Goal: Transaction & Acquisition: Purchase product/service

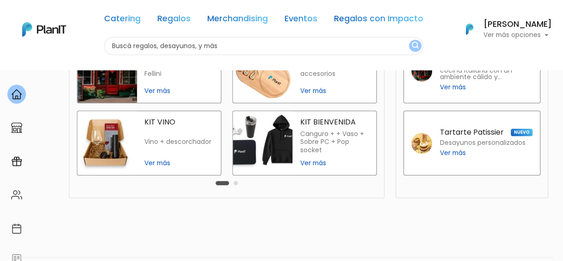
scroll to position [271, 0]
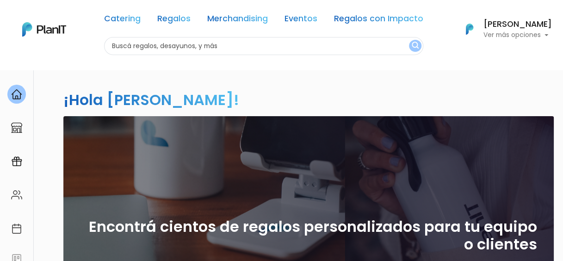
scroll to position [0, 0]
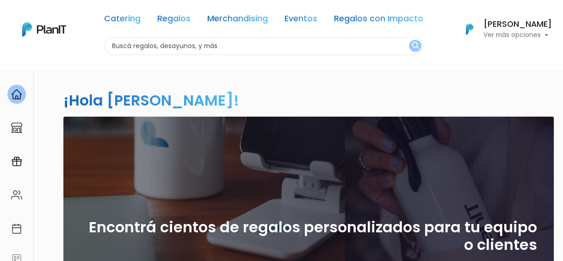
click at [522, 35] on p "Ver más opciones" at bounding box center [517, 35] width 68 height 6
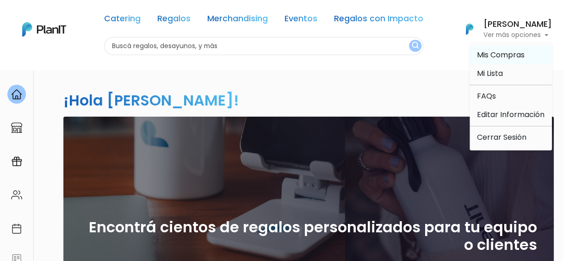
click at [509, 56] on span "Mis Compras" at bounding box center [501, 54] width 48 height 11
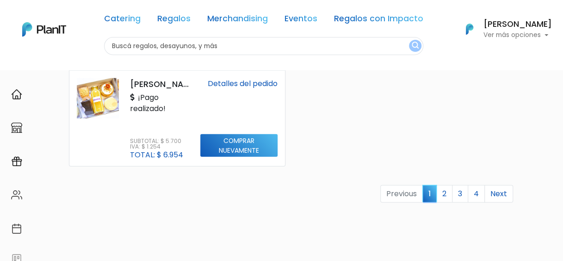
scroll to position [1018, 0]
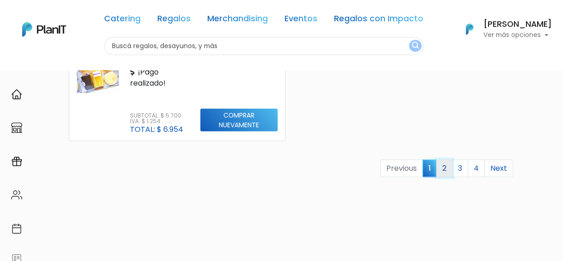
click at [447, 166] on link "2" at bounding box center [444, 168] width 16 height 18
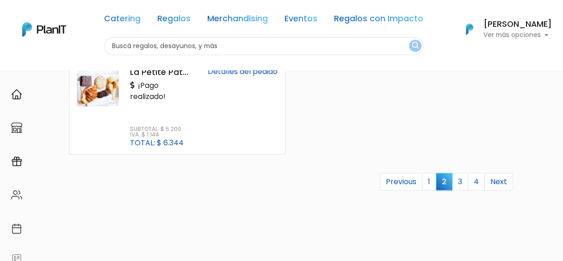
scroll to position [1006, 0]
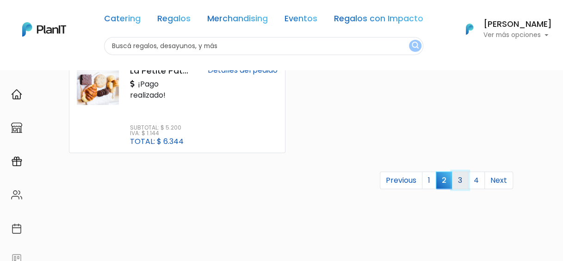
click at [456, 181] on link "3" at bounding box center [460, 181] width 16 height 18
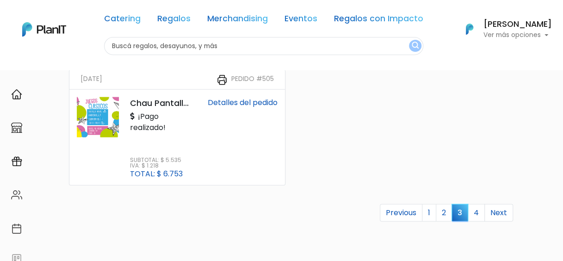
scroll to position [995, 0]
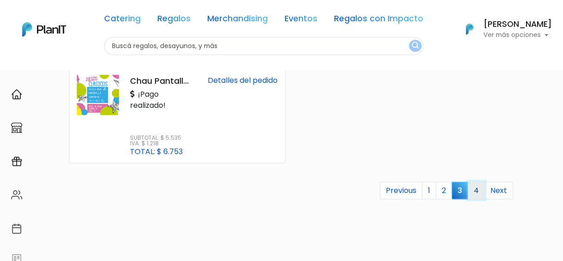
click at [474, 190] on link "4" at bounding box center [475, 191] width 17 height 18
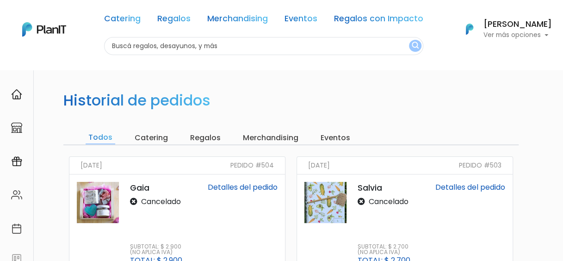
click at [270, 140] on input "Merchandising" at bounding box center [270, 137] width 61 height 13
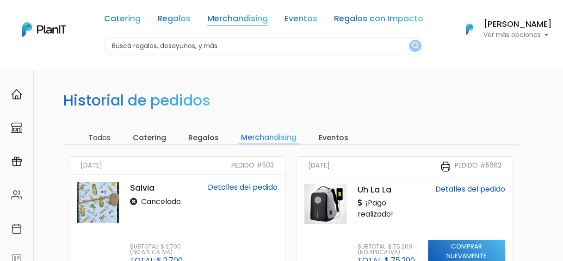
click at [232, 22] on link "Merchandising" at bounding box center [237, 20] width 61 height 11
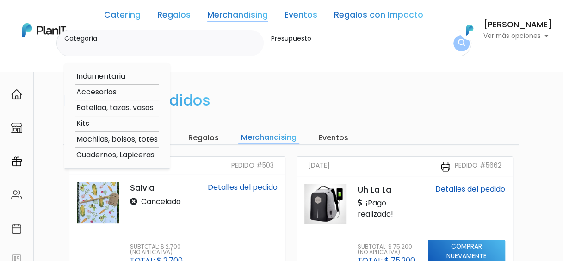
click at [180, 41] on label "Categoría" at bounding box center [162, 39] width 196 height 10
click at [180, 43] on input "Categoría" at bounding box center [162, 47] width 196 height 9
click at [96, 108] on option "Botellaa, tazas, vasos" at bounding box center [116, 108] width 83 height 12
type input "Botellaa, tazas, vasos"
type input "$0 - $1000"
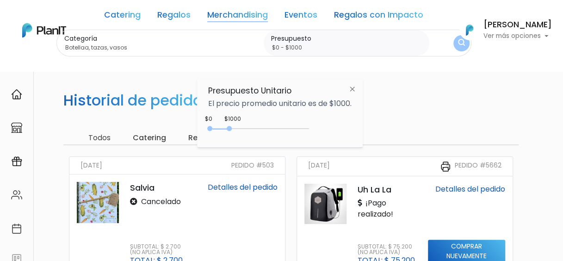
click at [356, 91] on img at bounding box center [351, 88] width 17 height 17
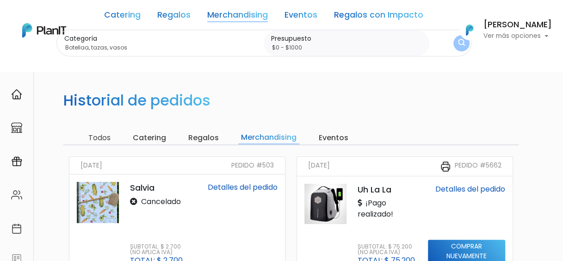
click at [216, 13] on link "Merchandising" at bounding box center [237, 16] width 61 height 11
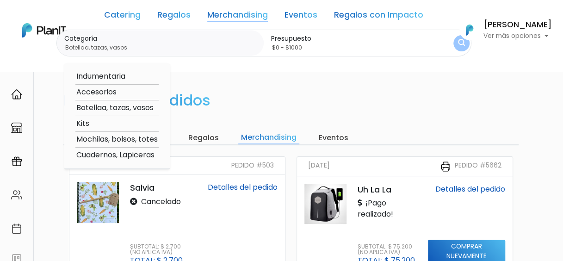
click at [111, 18] on link "Catering" at bounding box center [122, 16] width 37 height 11
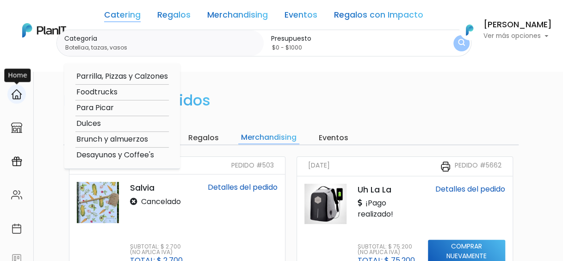
click at [17, 101] on div at bounding box center [16, 94] width 18 height 19
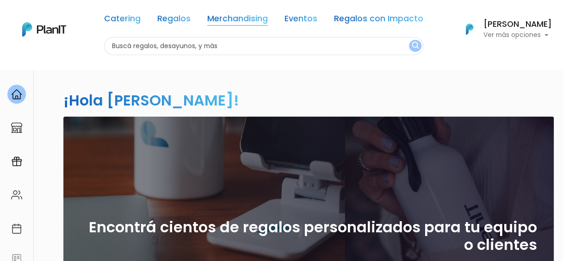
click at [244, 19] on link "Merchandising" at bounding box center [237, 20] width 61 height 11
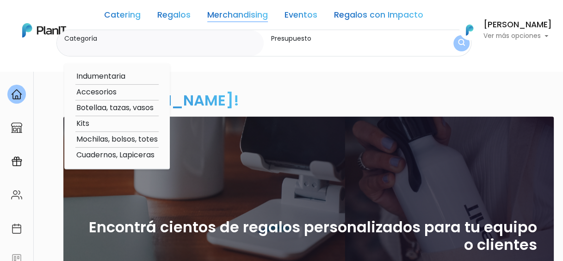
click at [104, 111] on option "Botellaa, tazas, vasos" at bounding box center [116, 108] width 83 height 12
type input "Botellaa, tazas, vasos"
type input "$0 - $1000"
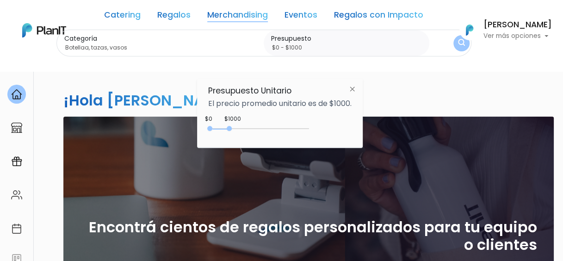
click at [239, 128] on div "0 : 1000 0 1000" at bounding box center [260, 130] width 97 height 9
click at [249, 129] on div "0 : 1900 0 1900" at bounding box center [260, 130] width 97 height 9
click at [453, 49] on button "submit" at bounding box center [461, 43] width 17 height 17
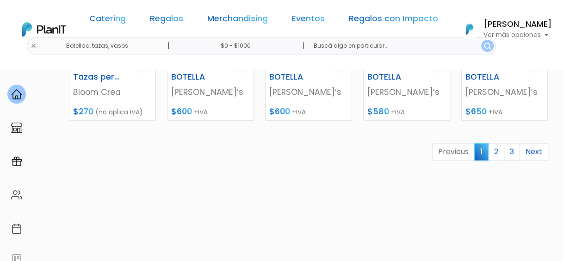
scroll to position [512, 0]
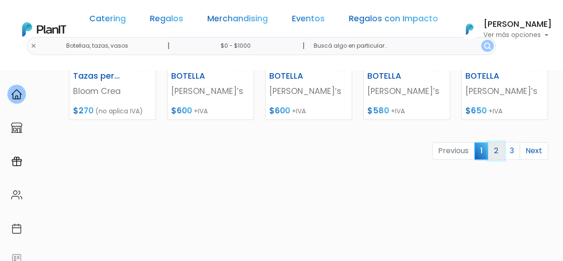
click at [499, 148] on link "2" at bounding box center [496, 151] width 16 height 18
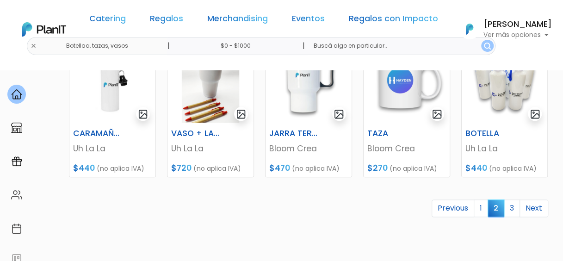
scroll to position [500, 0]
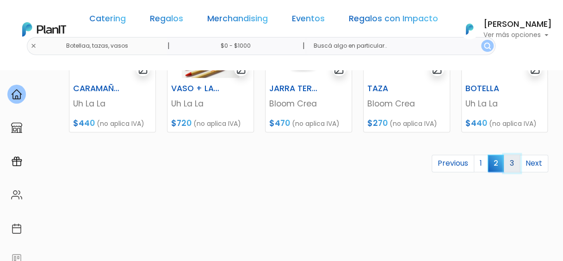
click at [513, 166] on link "3" at bounding box center [511, 163] width 16 height 18
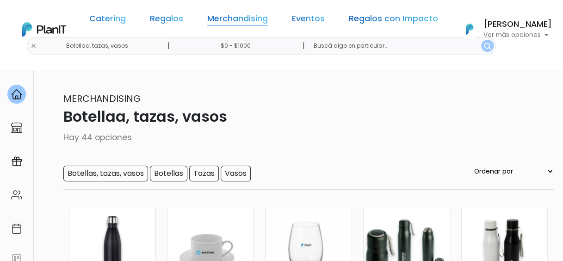
click at [228, 19] on link "Merchandising" at bounding box center [237, 20] width 61 height 11
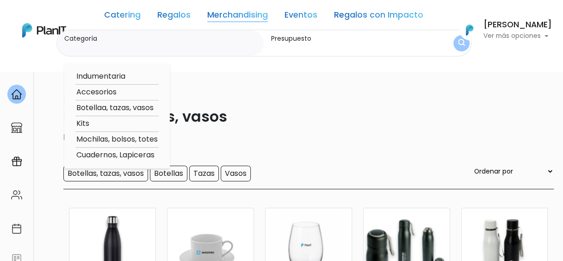
click at [349, 13] on link "Regalos con Impacto" at bounding box center [378, 16] width 89 height 11
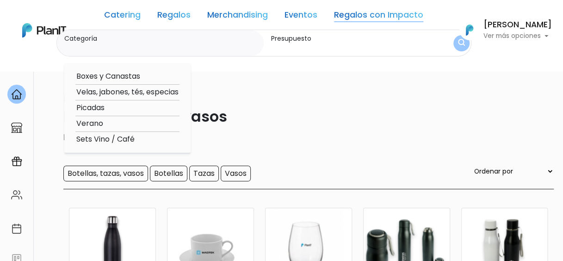
click at [349, 13] on link "Regalos con Impacto" at bounding box center [378, 16] width 89 height 11
click at [362, 13] on link "Regalos con Impacto" at bounding box center [378, 16] width 89 height 11
click at [153, 92] on option "Velas, jabones, tés, especias" at bounding box center [127, 92] width 104 height 12
type input "Velas, jabones, tés, especias"
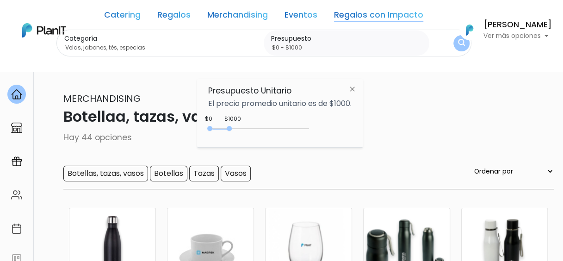
click at [253, 129] on div "0 : 1000 0 1000" at bounding box center [260, 130] width 97 height 9
drag, startPoint x: 253, startPoint y: 129, endPoint x: 260, endPoint y: 129, distance: 7.4
click at [260, 129] on div "0 : 2100 0 2100" at bounding box center [260, 130] width 97 height 9
type input "$0 - $2500"
click at [458, 48] on img "submit" at bounding box center [461, 43] width 7 height 9
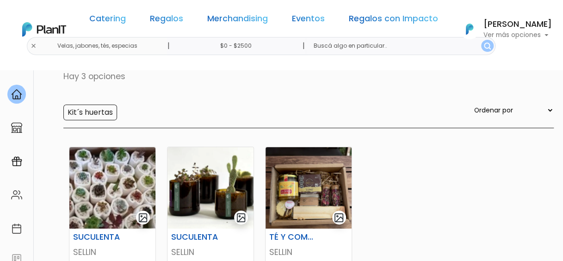
scroll to position [18, 0]
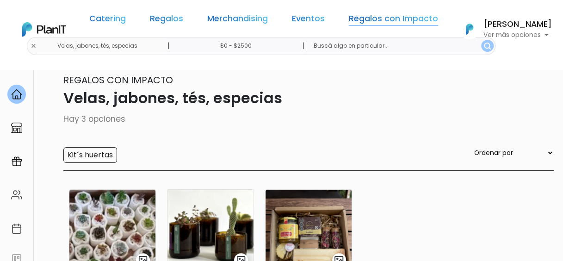
click at [349, 17] on link "Regalos con Impacto" at bounding box center [393, 20] width 89 height 11
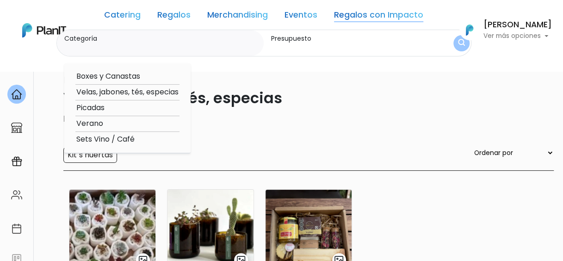
click at [92, 124] on option "Verano" at bounding box center [127, 124] width 104 height 12
type input "Verano"
type input "$0 - $2500"
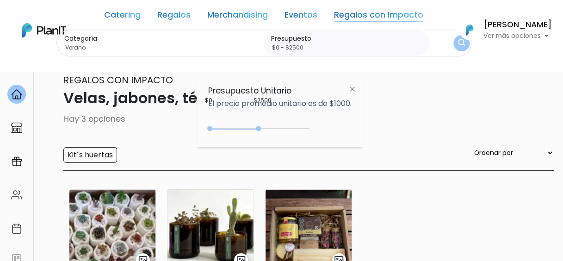
click at [453, 48] on button "submit" at bounding box center [461, 43] width 16 height 16
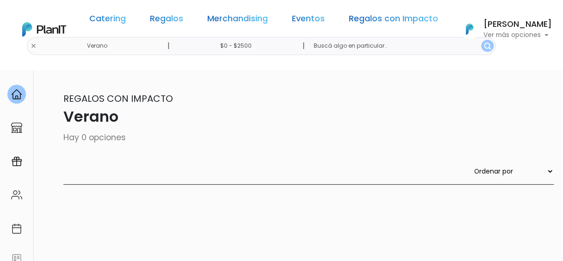
click at [347, 45] on input "text" at bounding box center [400, 46] width 189 height 18
type input "mate"
click at [484, 45] on img "submit" at bounding box center [487, 46] width 7 height 7
click at [349, 15] on link "Regalos con Impacto" at bounding box center [393, 20] width 89 height 11
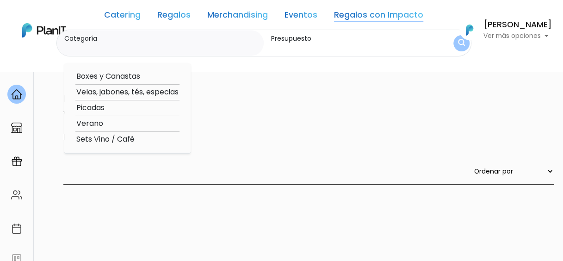
click at [90, 123] on option "Verano" at bounding box center [127, 124] width 104 height 12
type input "Verano"
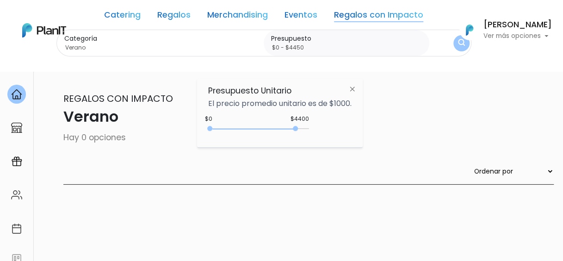
type input "$0 - $4500"
drag, startPoint x: 259, startPoint y: 128, endPoint x: 299, endPoint y: 128, distance: 39.8
click at [299, 128] on div at bounding box center [296, 128] width 5 height 5
click at [458, 43] on img "submit" at bounding box center [461, 43] width 7 height 9
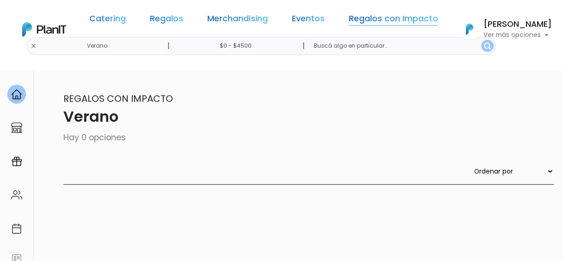
click at [375, 19] on link "Regalos con Impacto" at bounding box center [393, 20] width 89 height 11
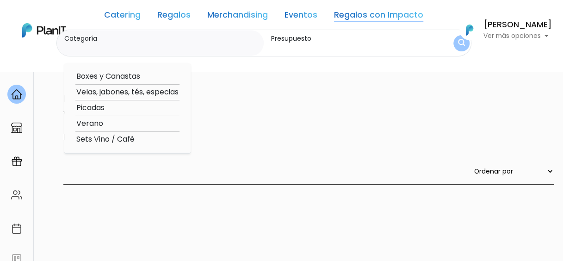
click at [125, 92] on option "Velas, jabones, tés, especias" at bounding box center [127, 92] width 104 height 12
type input "Velas, jabones, tés, especias"
type input "$0 - $4500"
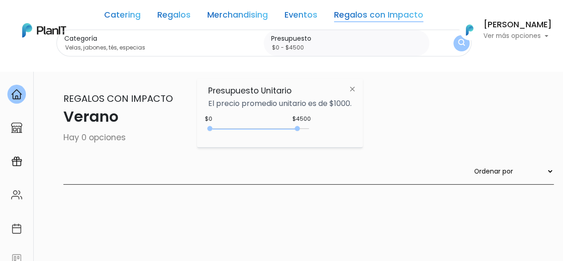
click at [453, 44] on button "submit" at bounding box center [461, 43] width 16 height 16
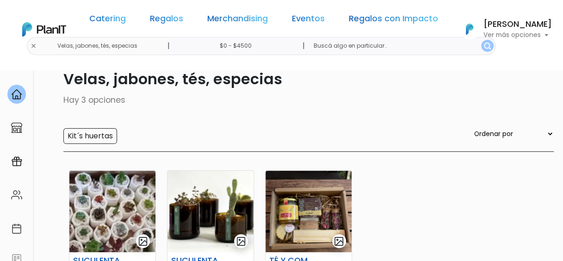
scroll to position [36, 0]
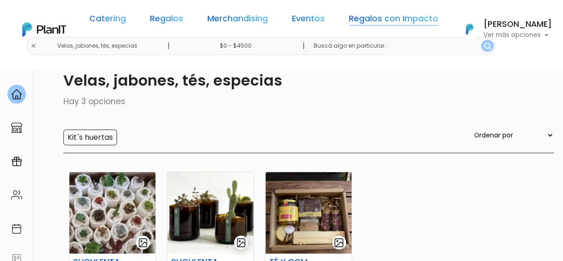
click at [350, 18] on link "Regalos con Impacto" at bounding box center [393, 20] width 89 height 11
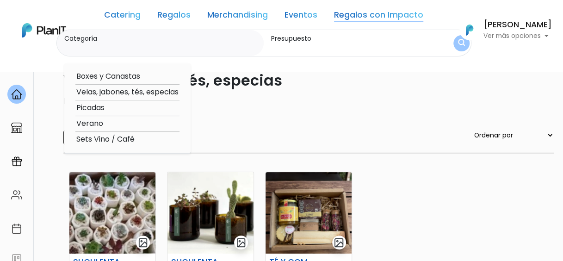
click at [99, 74] on option "Boxes y Canastas" at bounding box center [127, 77] width 104 height 12
type input "Boxes y Canastas"
type input "$0 - $4500"
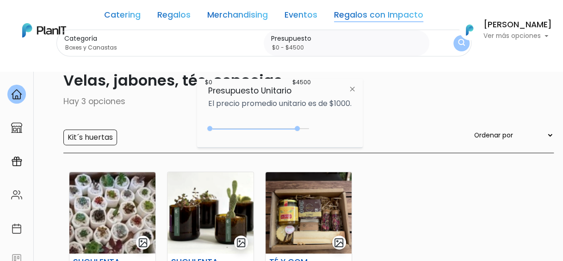
click at [453, 45] on button "submit" at bounding box center [461, 43] width 16 height 16
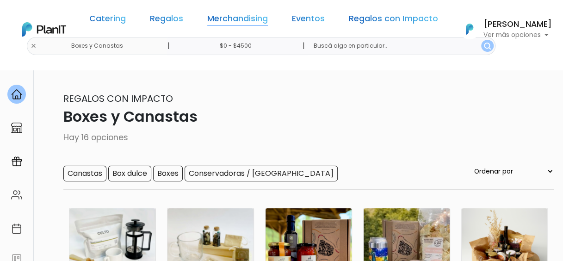
click at [253, 20] on link "Merchandising" at bounding box center [237, 20] width 61 height 11
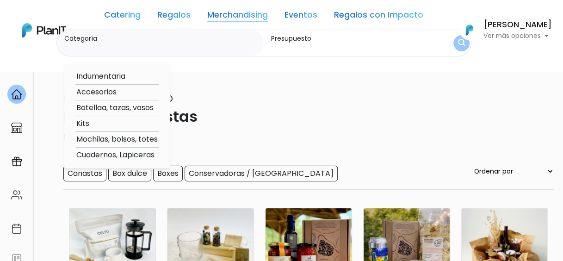
click at [95, 141] on option "Mochilas, bolsos, totes" at bounding box center [116, 140] width 83 height 12
type input "Mochilas, bolsos, totes"
type input "$0 - $4500"
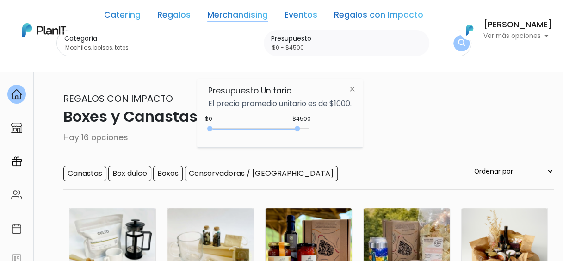
click at [454, 41] on button "Lorena Debenedetti Ver más opciones" at bounding box center [503, 30] width 98 height 24
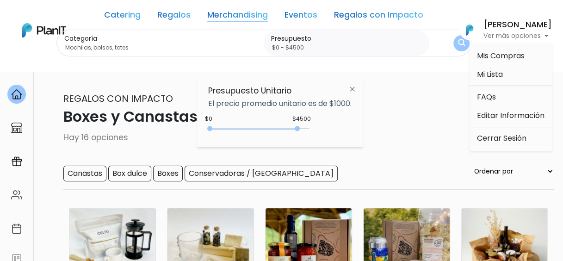
click at [458, 45] on img "submit" at bounding box center [461, 43] width 7 height 9
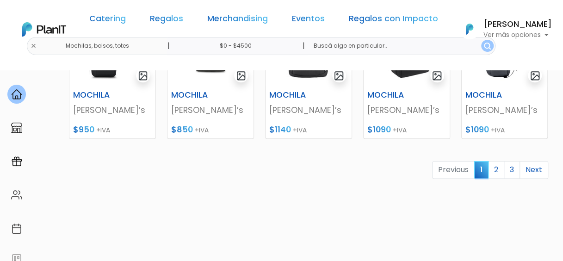
scroll to position [492, 0]
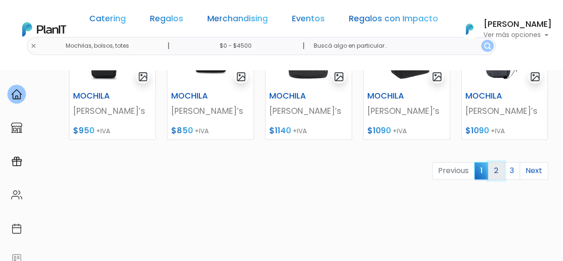
click at [495, 169] on link "2" at bounding box center [496, 171] width 16 height 18
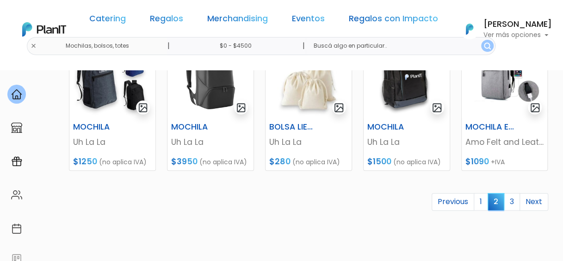
scroll to position [460, 0]
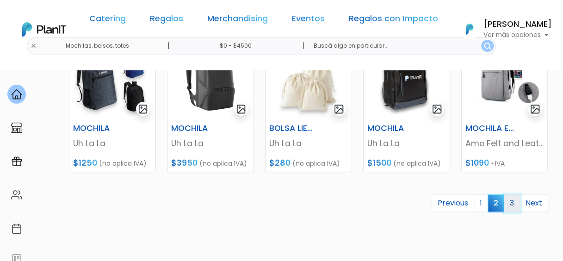
click at [514, 203] on link "3" at bounding box center [511, 203] width 16 height 18
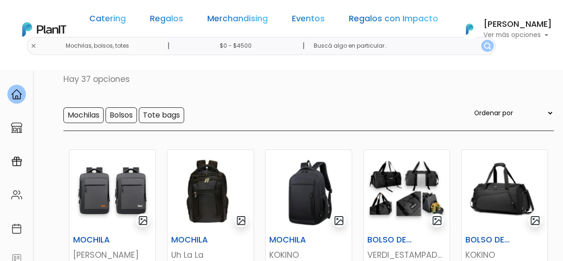
scroll to position [54, 0]
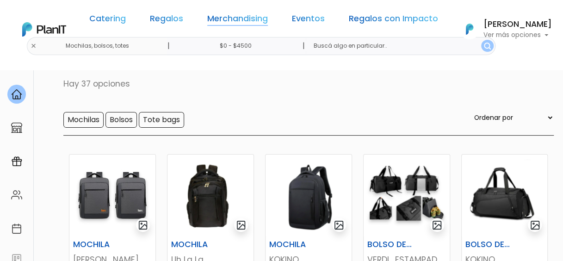
click at [230, 21] on link "Merchandising" at bounding box center [237, 20] width 61 height 11
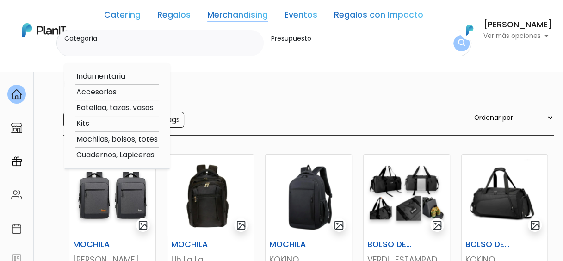
click at [113, 155] on option "Cuadernos, Lapiceras" at bounding box center [116, 155] width 83 height 12
type input "Cuadernos, Lapiceras"
type input "$0 - $4500"
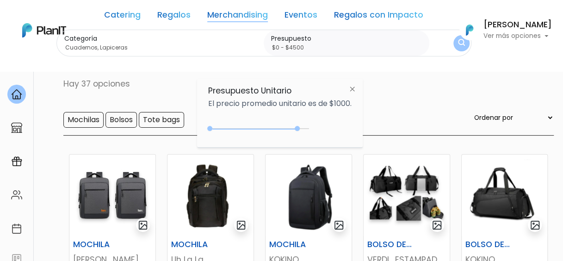
click at [454, 42] on button "Lorena Debenedetti Ver más opciones" at bounding box center [503, 30] width 98 height 24
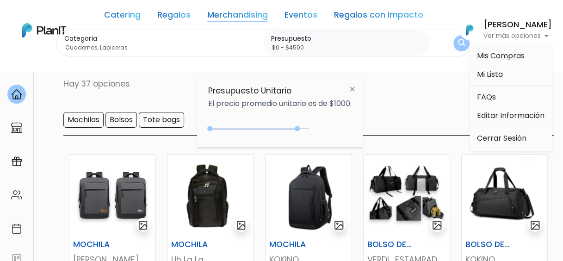
click at [458, 43] on img "submit" at bounding box center [461, 43] width 7 height 9
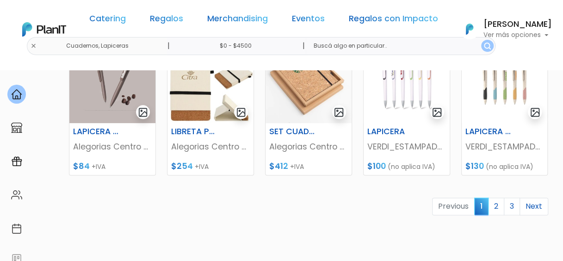
scroll to position [455, 0]
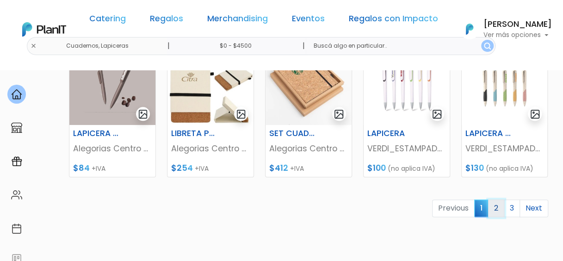
click at [496, 209] on link "2" at bounding box center [496, 208] width 16 height 18
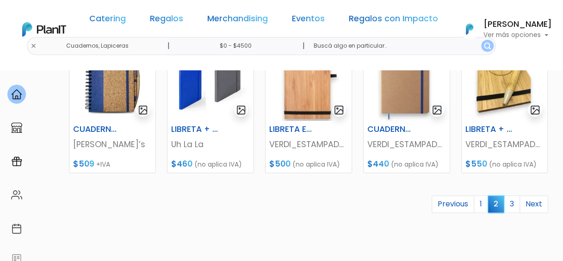
scroll to position [465, 0]
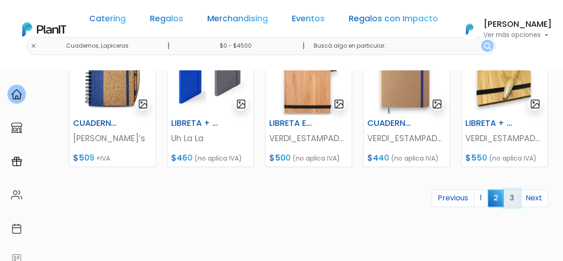
click at [511, 197] on link "3" at bounding box center [511, 198] width 16 height 18
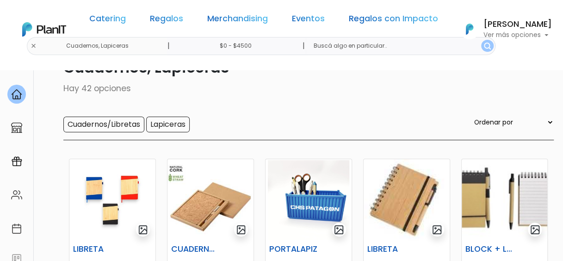
scroll to position [14, 0]
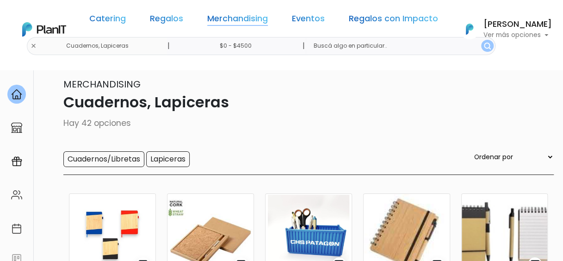
click at [240, 15] on link "Merchandising" at bounding box center [237, 20] width 61 height 11
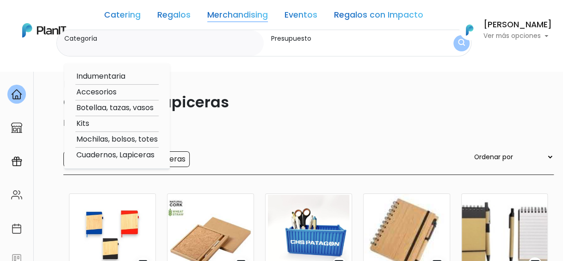
click at [97, 80] on option "Indumentaria" at bounding box center [116, 77] width 83 height 12
type input "Indumentaria"
type input "$0 - $4500"
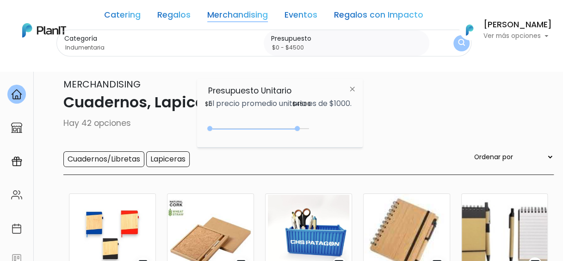
click at [306, 128] on div "0 : 4500 0 4500" at bounding box center [260, 130] width 97 height 9
click at [458, 44] on img "submit" at bounding box center [461, 43] width 7 height 9
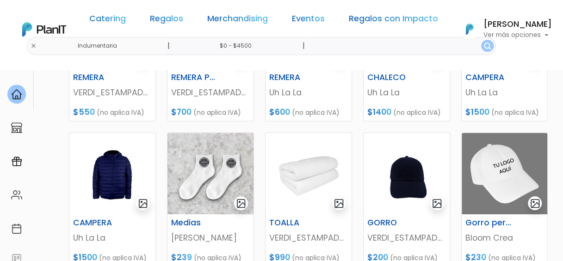
scroll to position [222, 0]
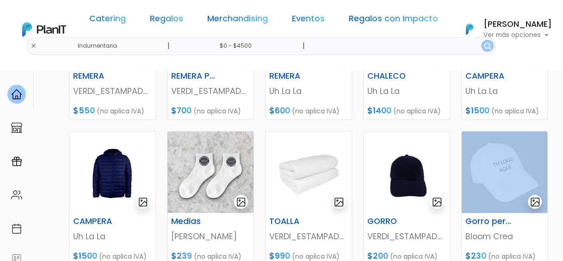
drag, startPoint x: 562, startPoint y: 127, endPoint x: 561, endPoint y: 137, distance: 10.3
click at [561, 137] on section "20 resultados Merchandising Indumentaria Hay 20 opciones Remeras Buzos/Canguros…" at bounding box center [281, 178] width 563 height 662
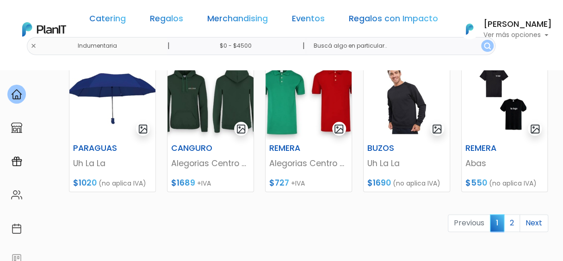
scroll to position [480, 0]
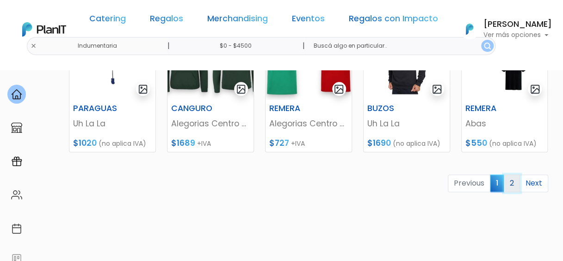
click at [513, 184] on link "2" at bounding box center [511, 183] width 16 height 18
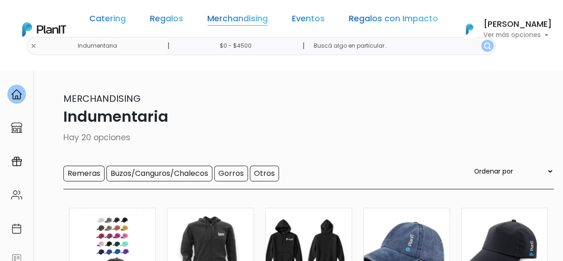
click at [214, 18] on link "Merchandising" at bounding box center [237, 20] width 61 height 11
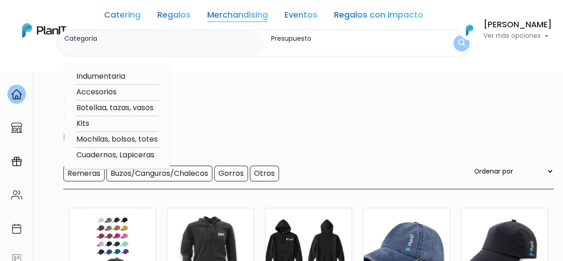
click at [98, 91] on option "Accesorios" at bounding box center [116, 92] width 83 height 12
type input "Accesorios"
type input "$0 - $4500"
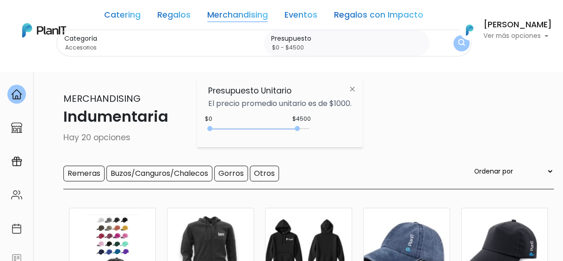
click at [453, 45] on button "submit" at bounding box center [461, 43] width 16 height 16
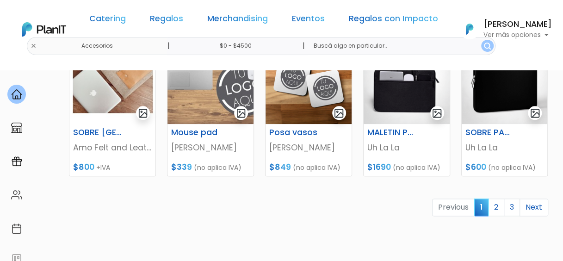
scroll to position [464, 0]
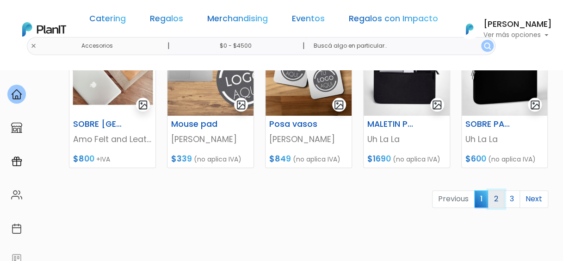
click at [495, 200] on link "2" at bounding box center [496, 199] width 16 height 18
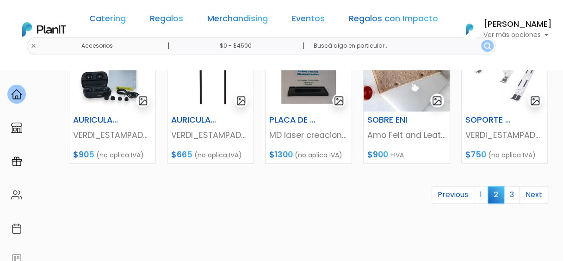
scroll to position [467, 0]
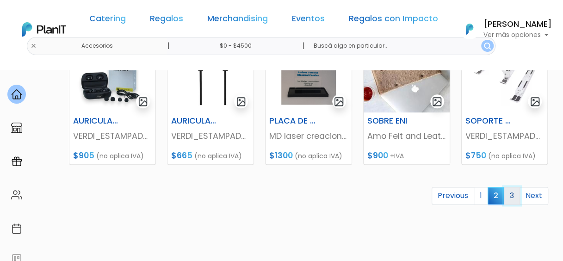
click at [514, 194] on link "3" at bounding box center [511, 196] width 16 height 18
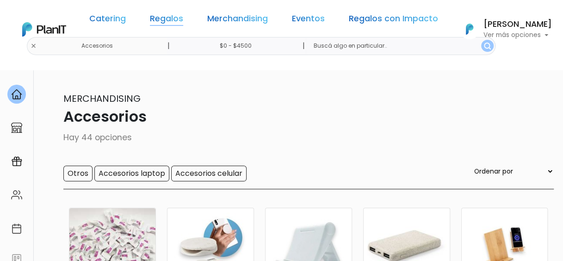
click at [163, 17] on link "Regalos" at bounding box center [166, 20] width 33 height 11
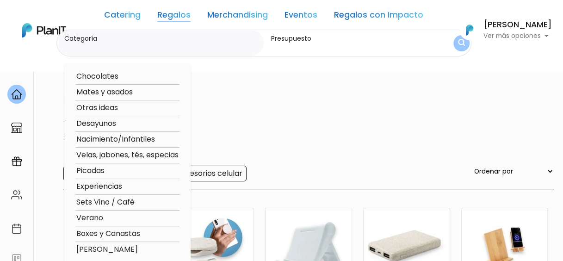
click at [106, 93] on option "Mates y asados" at bounding box center [127, 92] width 104 height 12
type input "Mates y asados"
type input "$0 - $4500"
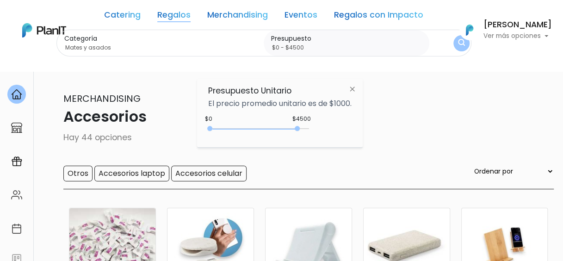
click at [458, 46] on img "submit" at bounding box center [461, 43] width 7 height 9
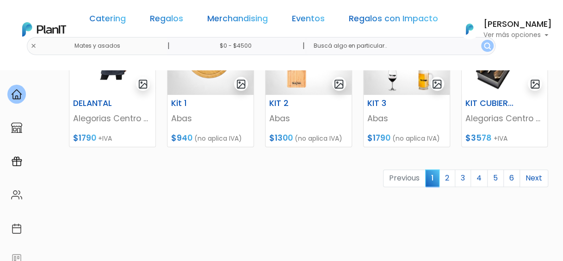
scroll to position [491, 0]
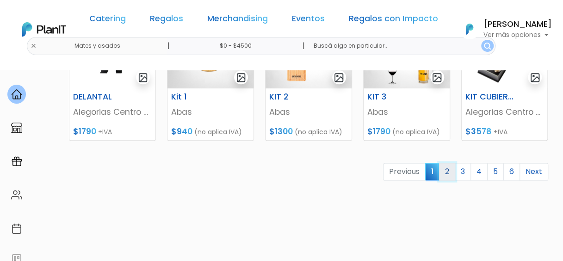
click at [451, 173] on link "2" at bounding box center [447, 172] width 16 height 18
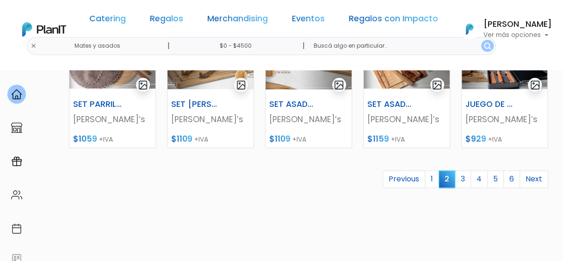
scroll to position [486, 0]
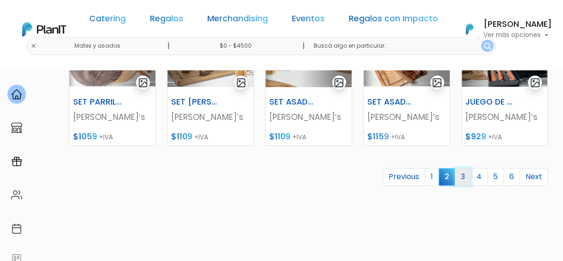
click at [467, 175] on link "3" at bounding box center [462, 177] width 16 height 18
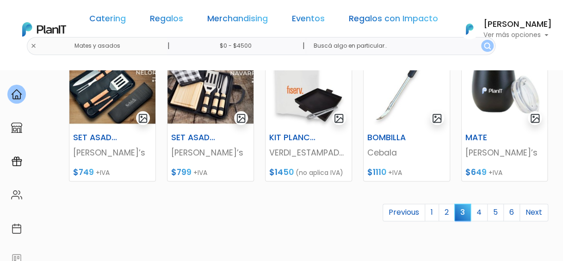
scroll to position [476, 0]
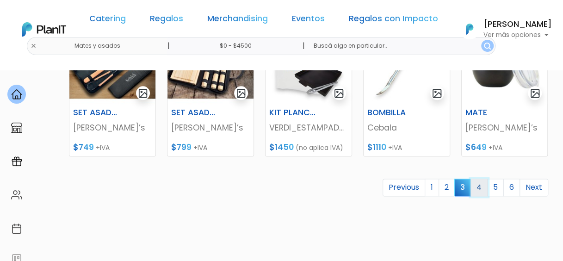
click at [481, 186] on link "4" at bounding box center [478, 187] width 17 height 18
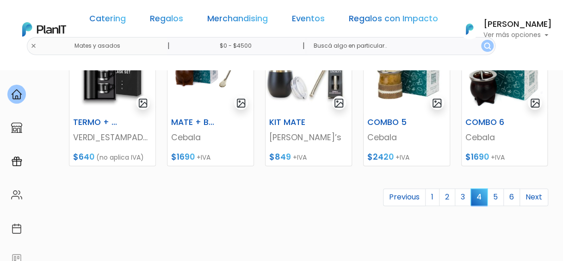
scroll to position [467, 0]
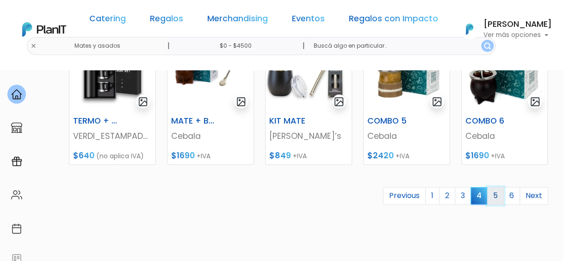
click at [496, 198] on link "5" at bounding box center [495, 196] width 17 height 18
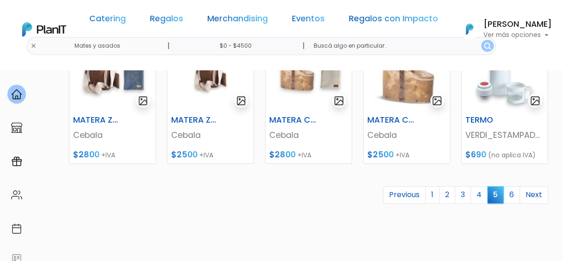
scroll to position [480, 0]
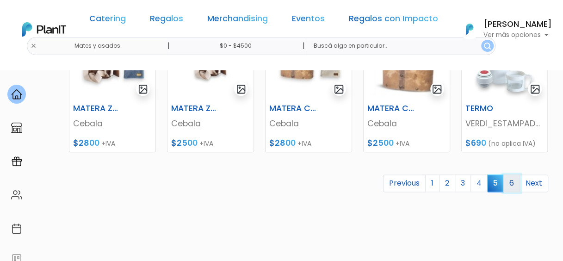
click at [510, 186] on link "6" at bounding box center [511, 183] width 17 height 18
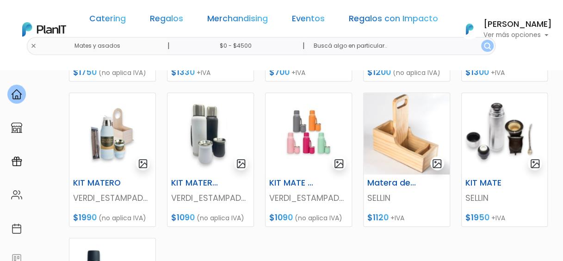
scroll to position [259, 0]
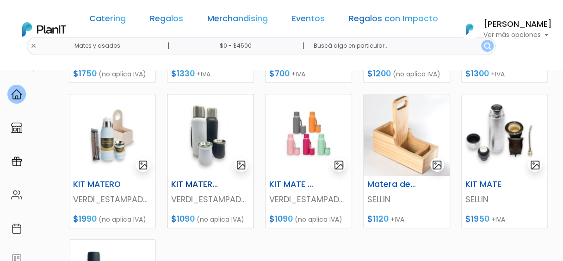
click at [208, 134] on img at bounding box center [210, 134] width 86 height 81
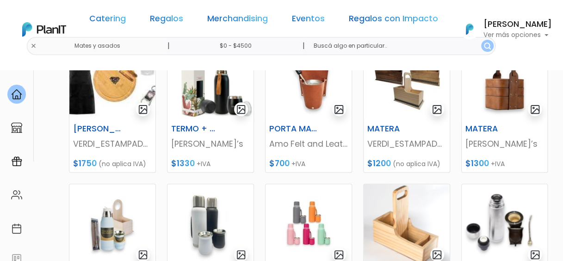
scroll to position [152, 0]
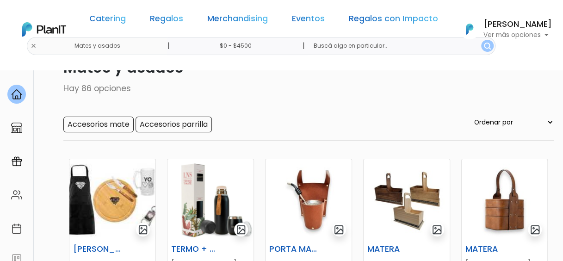
scroll to position [0, 0]
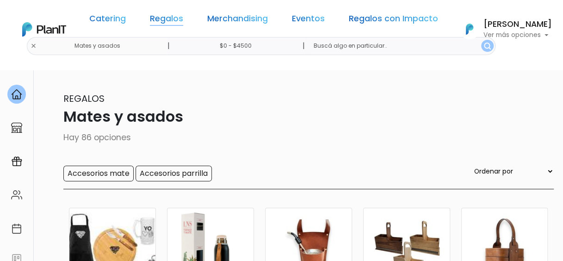
click at [157, 21] on link "Regalos" at bounding box center [166, 20] width 33 height 11
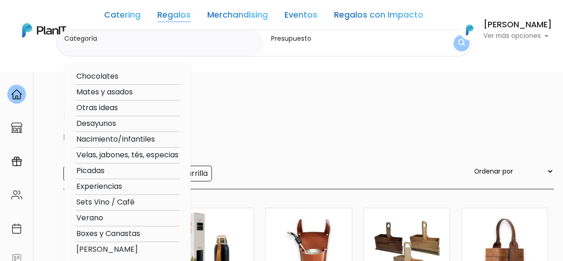
click at [91, 221] on option "Verano" at bounding box center [127, 218] width 104 height 12
type input "Verano"
type input "$0 - $4500"
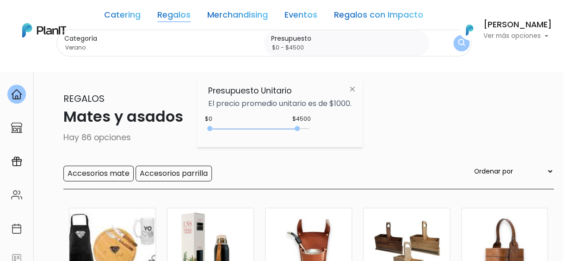
click at [458, 46] on img "submit" at bounding box center [461, 43] width 7 height 9
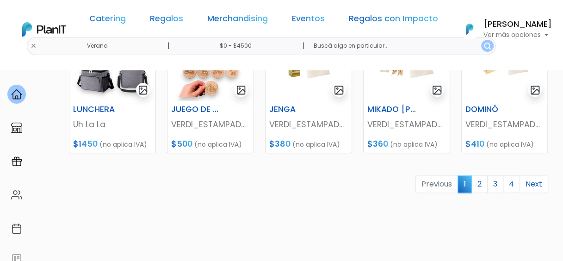
scroll to position [485, 0]
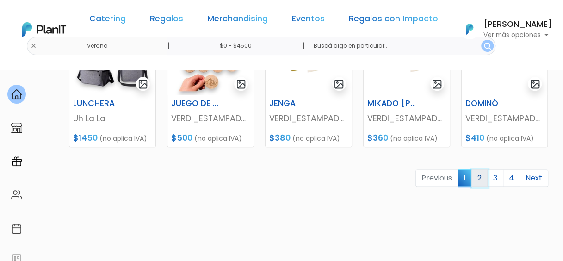
click at [484, 177] on link "2" at bounding box center [479, 178] width 16 height 18
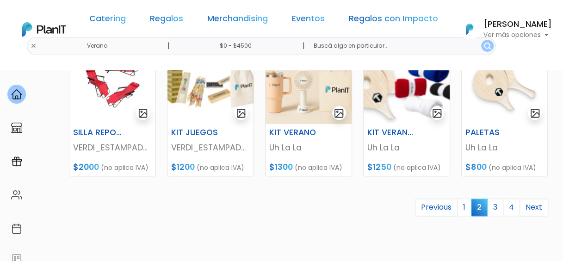
scroll to position [468, 0]
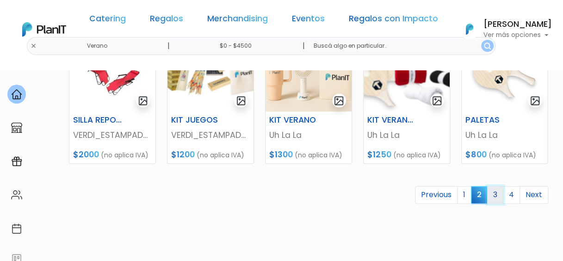
click at [495, 195] on link "3" at bounding box center [495, 195] width 16 height 18
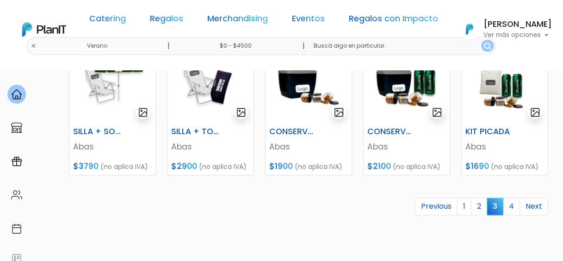
scroll to position [475, 0]
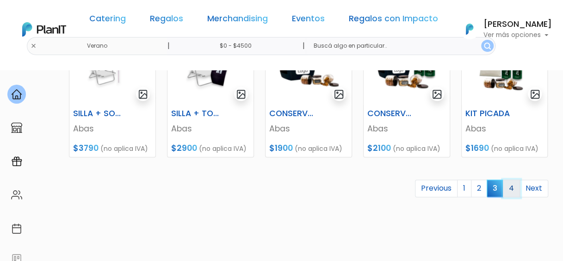
click at [513, 189] on link "4" at bounding box center [511, 188] width 17 height 18
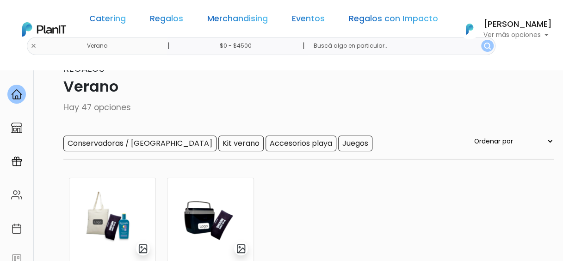
scroll to position [31, 0]
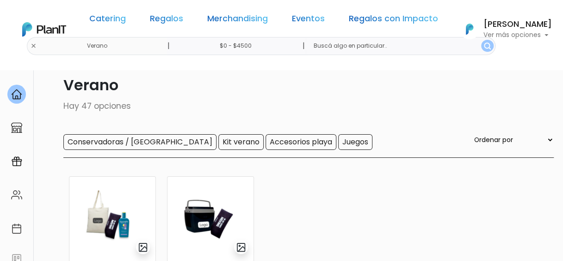
click at [401, 73] on p "Regalos" at bounding box center [282, 67] width 544 height 14
click at [157, 19] on link "Regalos" at bounding box center [166, 20] width 33 height 11
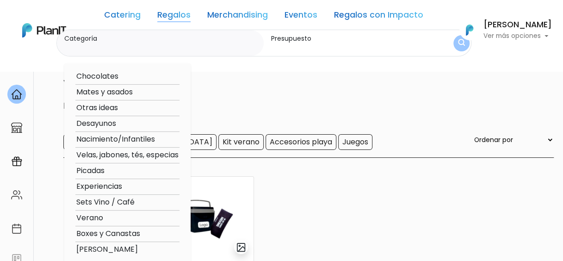
click at [132, 154] on option "Velas, jabones, tés, especias" at bounding box center [127, 155] width 104 height 12
type input "Velas, jabones, tés, especias"
type input "$0 - $4500"
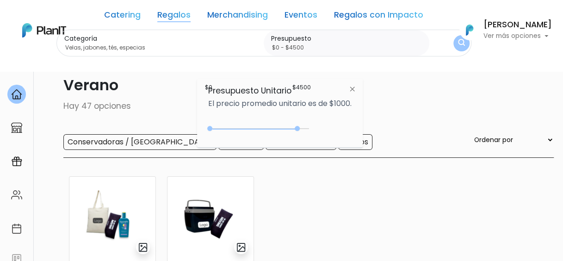
click at [458, 46] on img "submit" at bounding box center [461, 43] width 7 height 9
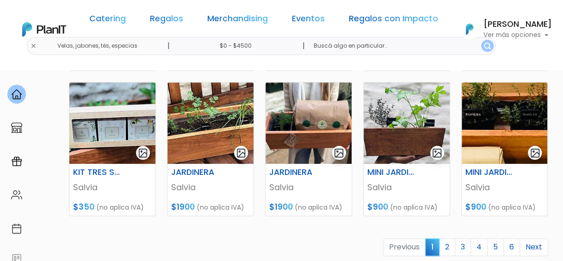
scroll to position [461, 0]
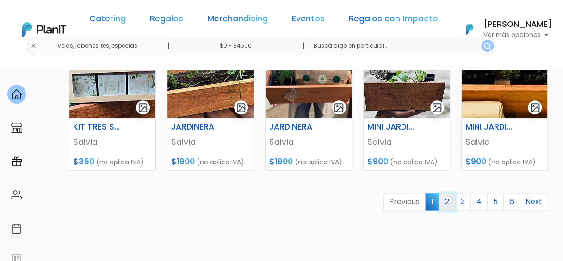
click at [449, 203] on link "2" at bounding box center [447, 202] width 16 height 18
click at [496, 177] on div "KIT PRIMERA HUERTA Salvia $700 (no aplica IVA) KIT HUERTA INDIVIDUAL 1 Salvia $…" at bounding box center [308, 2] width 490 height 535
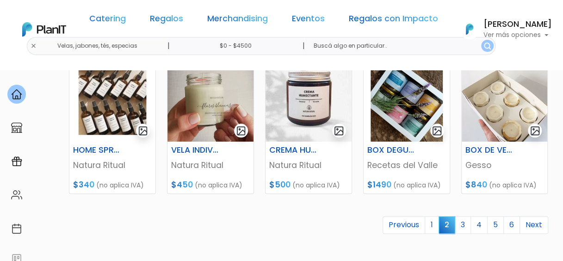
scroll to position [461, 0]
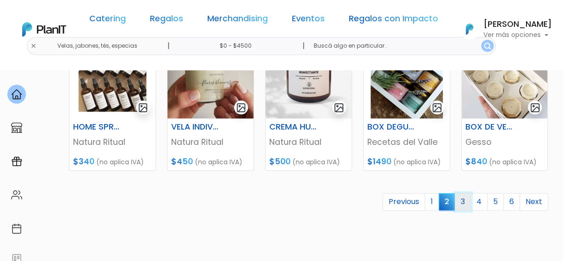
click at [465, 204] on link "3" at bounding box center [462, 202] width 16 height 18
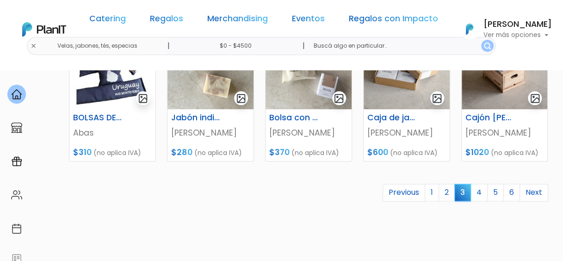
scroll to position [482, 0]
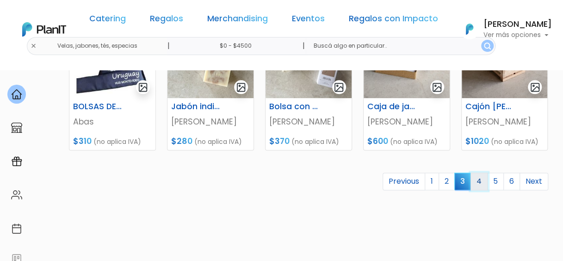
click at [479, 180] on link "4" at bounding box center [478, 181] width 17 height 18
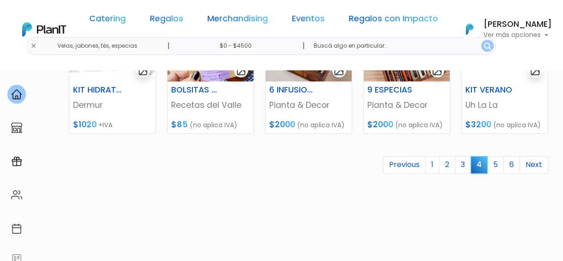
scroll to position [500, 0]
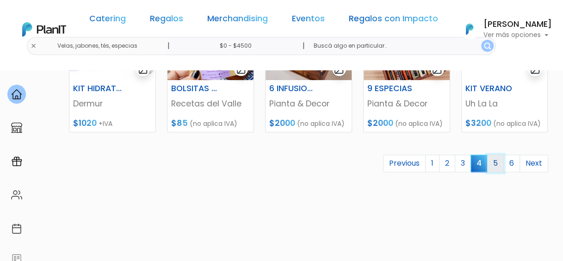
click at [496, 164] on link "5" at bounding box center [495, 163] width 17 height 18
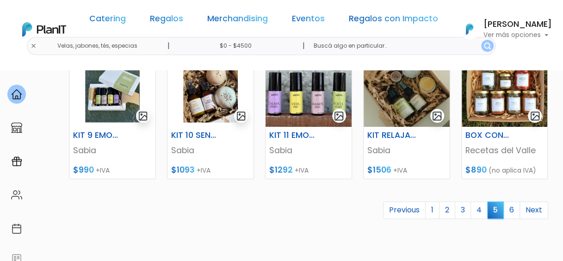
scroll to position [456, 0]
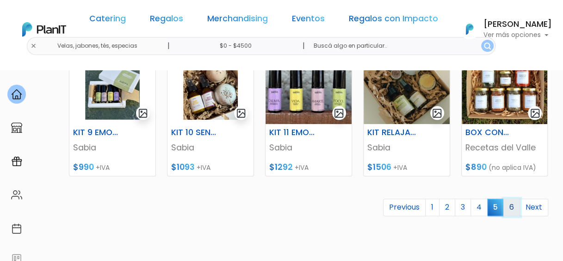
click at [507, 204] on link "6" at bounding box center [511, 207] width 17 height 18
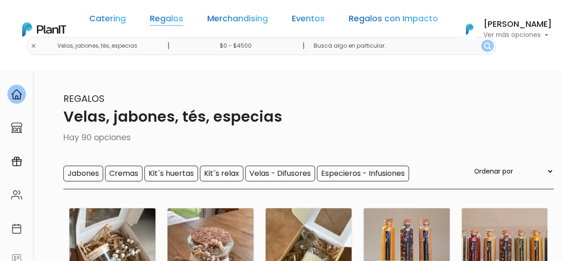
click at [157, 18] on link "Regalos" at bounding box center [166, 20] width 33 height 11
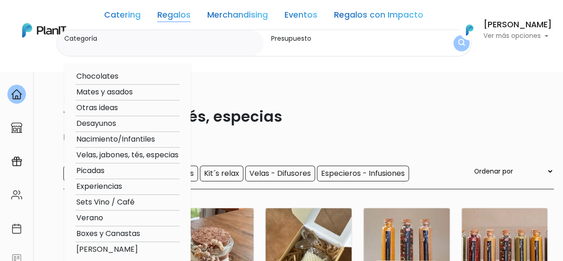
click at [112, 202] on option "Sets Vino / Café" at bounding box center [127, 202] width 104 height 12
type input "Sets Vino / Café"
type input "$0 - $4500"
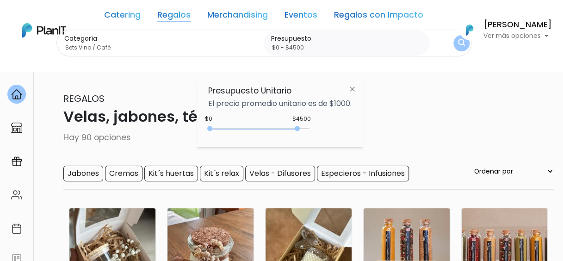
click at [458, 47] on img "submit" at bounding box center [461, 43] width 7 height 9
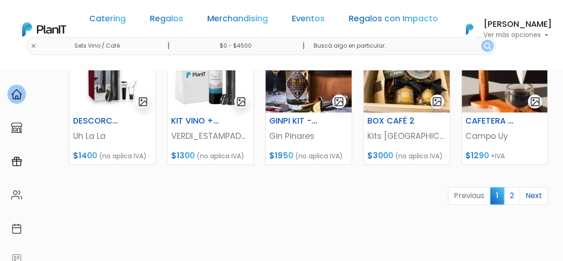
scroll to position [488, 0]
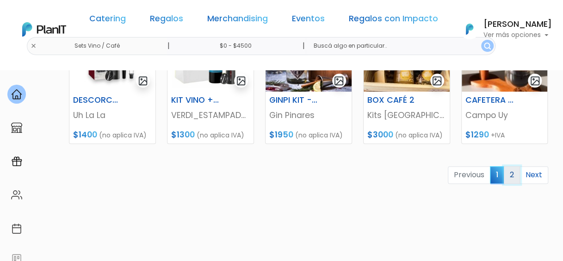
click at [510, 178] on link "2" at bounding box center [511, 175] width 16 height 18
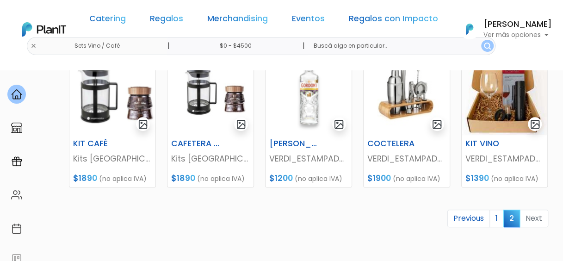
scroll to position [325, 0]
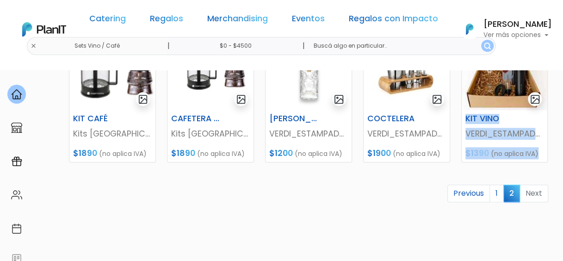
drag, startPoint x: 562, startPoint y: 170, endPoint x: 559, endPoint y: 96, distance: 73.5
click at [559, 96] on section "25 resultados Regalos Sets Vino / Café Hay 25 opciones Kits vino Kits café Otro…" at bounding box center [281, 3] width 563 height 517
click at [292, 21] on link "Eventos" at bounding box center [308, 20] width 33 height 11
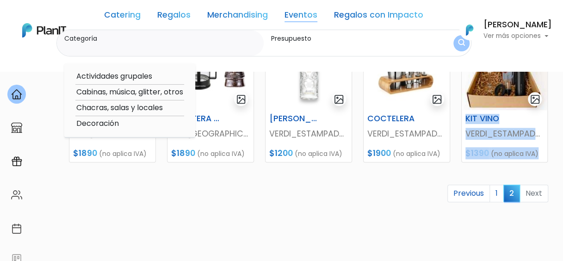
click at [360, 16] on link "Regalos con Impacto" at bounding box center [378, 16] width 89 height 11
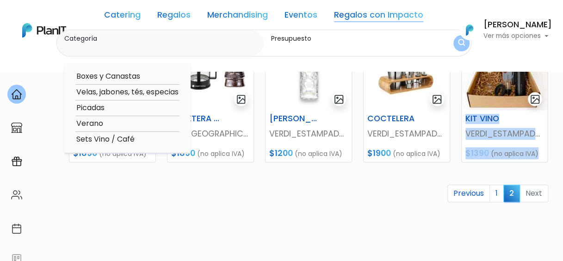
click at [222, 15] on link "Merchandising" at bounding box center [237, 16] width 61 height 11
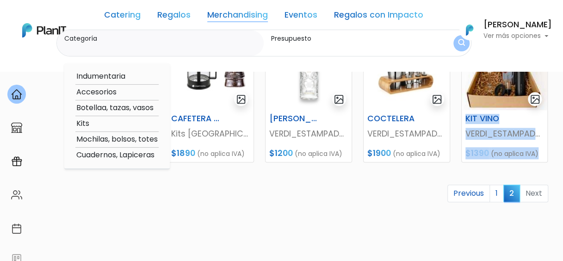
click at [163, 14] on link "Regalos" at bounding box center [173, 16] width 33 height 11
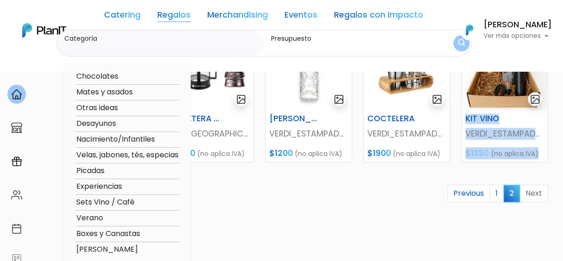
click at [121, 18] on link "Catering" at bounding box center [122, 16] width 37 height 11
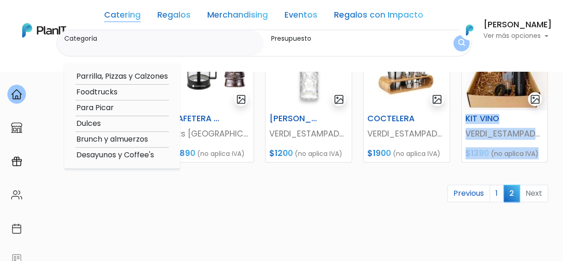
click at [219, 21] on link "Merchandising" at bounding box center [237, 16] width 61 height 11
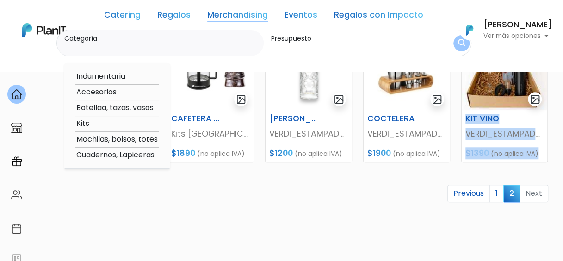
click at [215, 17] on link "Merchandising" at bounding box center [237, 16] width 61 height 11
click at [172, 21] on link "Regalos" at bounding box center [173, 16] width 33 height 11
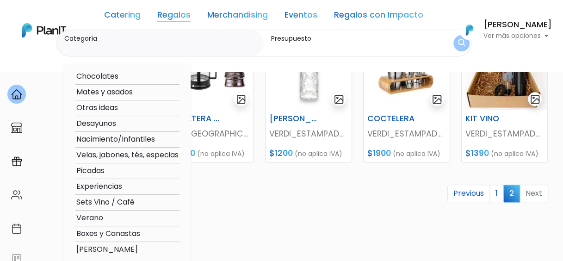
click at [121, 92] on option "Mates y asados" at bounding box center [127, 92] width 104 height 12
type input "Mates y asados"
type input "$0 - $4500"
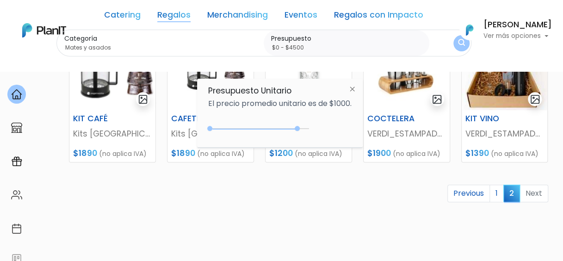
click at [163, 18] on link "Regalos" at bounding box center [173, 16] width 33 height 11
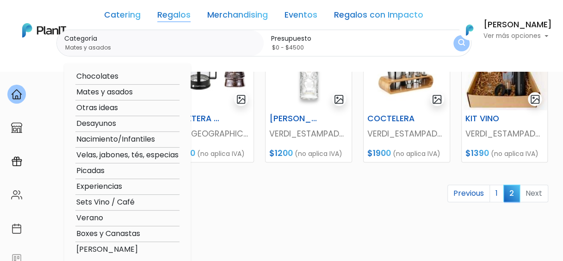
click at [97, 108] on option "Otras ideas" at bounding box center [127, 108] width 104 height 12
type input "Otras ideas"
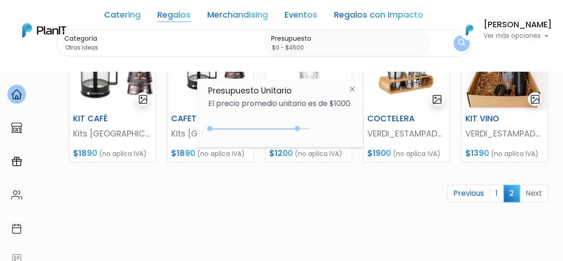
click at [458, 46] on img "submit" at bounding box center [461, 43] width 7 height 9
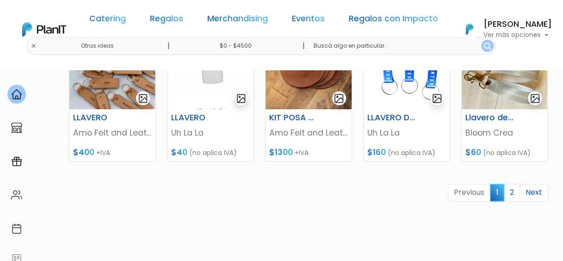
scroll to position [478, 0]
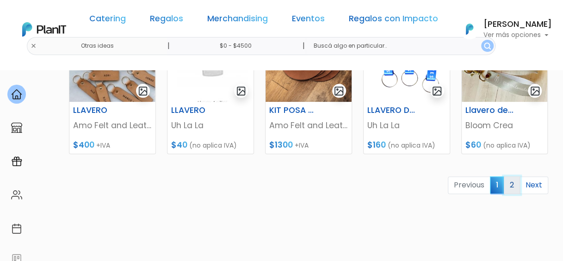
click at [513, 186] on link "2" at bounding box center [511, 185] width 16 height 18
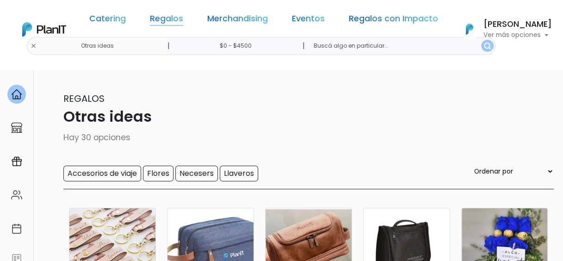
click at [162, 16] on link "Regalos" at bounding box center [166, 20] width 33 height 11
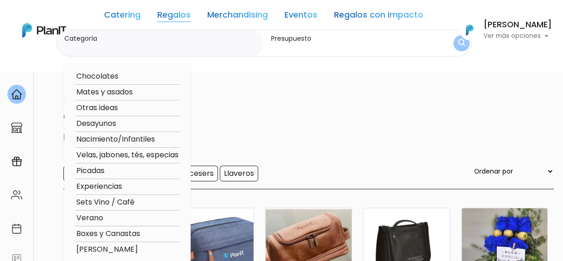
click at [95, 186] on option "Experiencias" at bounding box center [127, 187] width 104 height 12
type input "Experiencias"
type input "$0 - $4500"
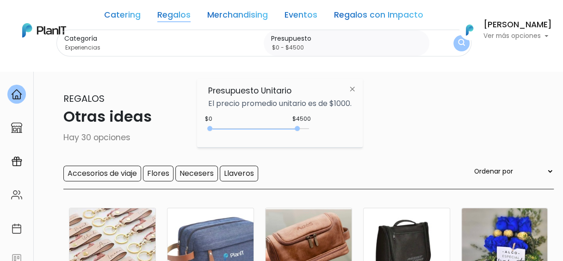
click at [458, 43] on img "submit" at bounding box center [461, 43] width 7 height 9
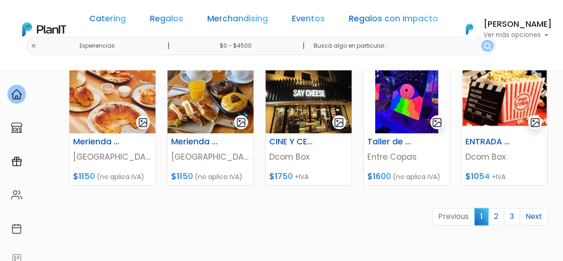
scroll to position [451, 0]
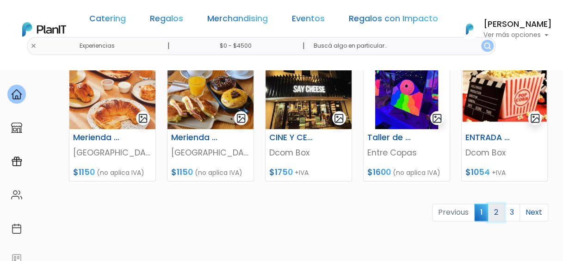
click at [493, 209] on link "2" at bounding box center [496, 212] width 16 height 18
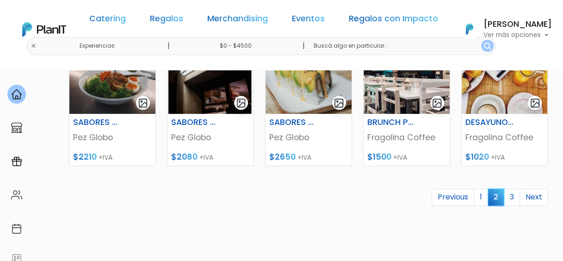
scroll to position [482, 0]
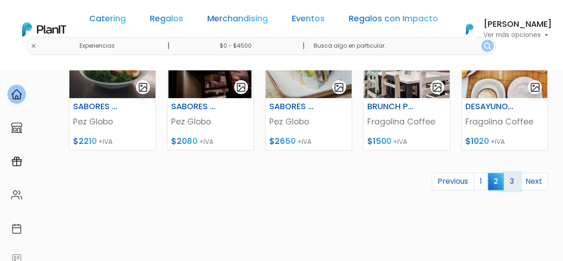
click at [510, 182] on link "3" at bounding box center [511, 181] width 16 height 18
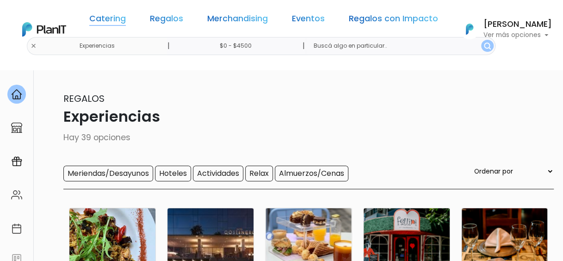
click at [119, 21] on link "Catering" at bounding box center [107, 20] width 37 height 11
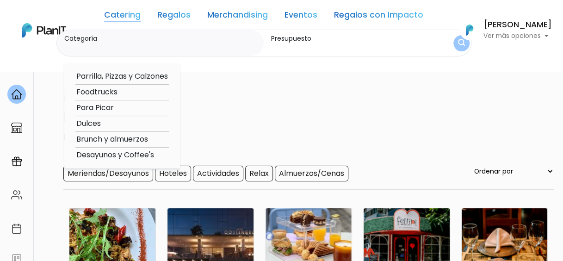
click at [164, 17] on link "Regalos" at bounding box center [173, 16] width 33 height 11
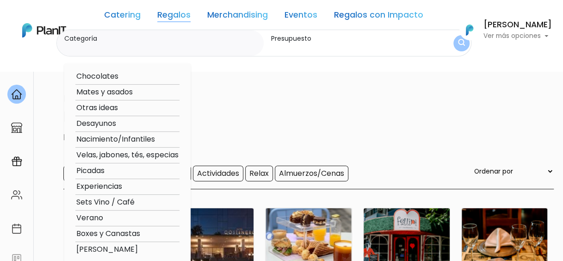
click at [103, 122] on option "Desayunos" at bounding box center [127, 124] width 104 height 12
type input "Desayunos"
type input "$0 - $4500"
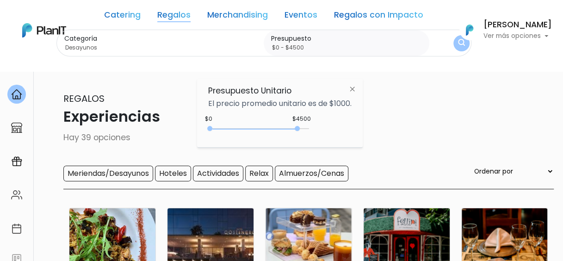
click at [453, 47] on button "submit" at bounding box center [461, 43] width 16 height 16
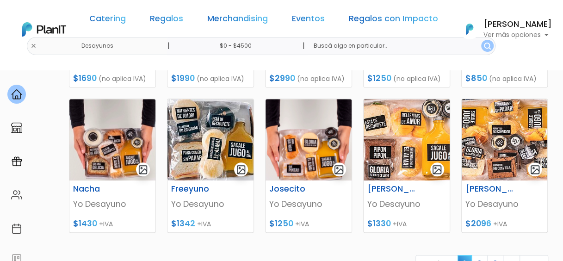
scroll to position [483, 0]
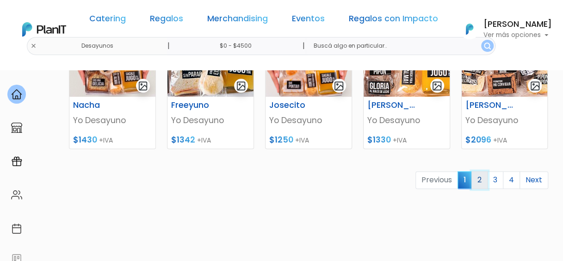
click at [478, 180] on link "2" at bounding box center [479, 180] width 16 height 18
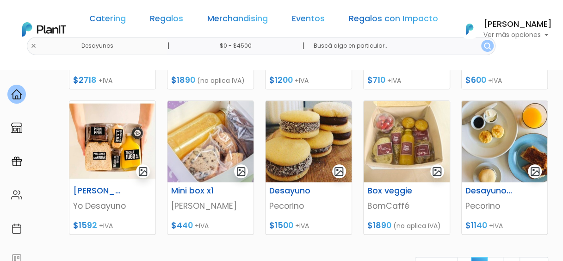
scroll to position [477, 0]
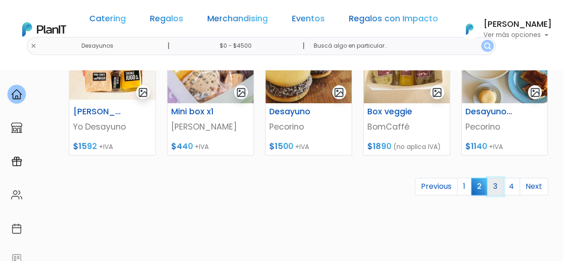
click at [497, 188] on link "3" at bounding box center [495, 187] width 16 height 18
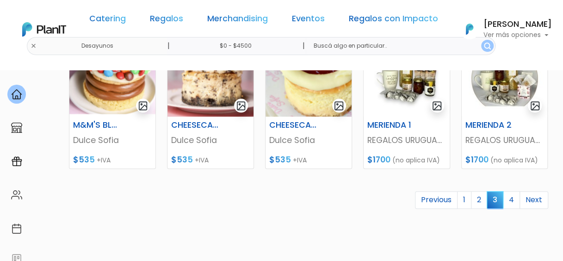
scroll to position [465, 0]
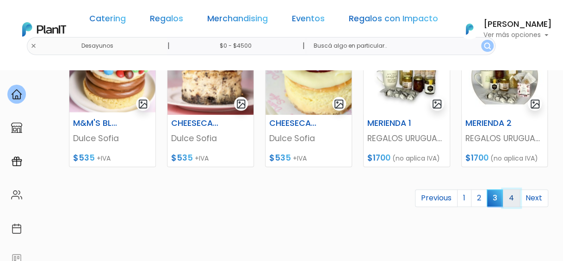
click at [514, 196] on link "4" at bounding box center [511, 198] width 17 height 18
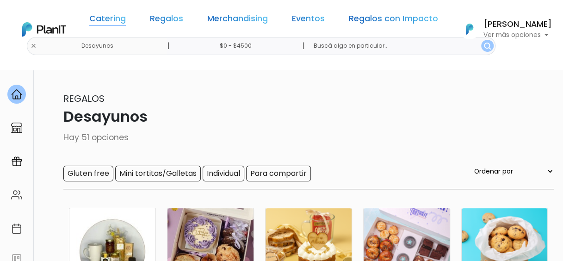
click at [126, 21] on link "Catering" at bounding box center [107, 20] width 37 height 11
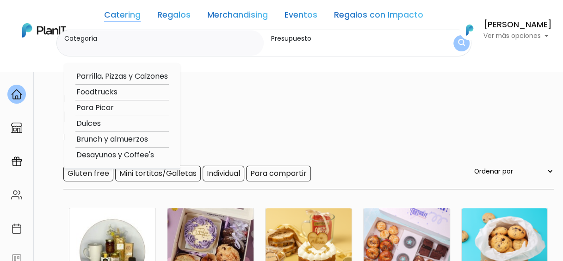
click at [167, 16] on link "Regalos" at bounding box center [173, 16] width 33 height 11
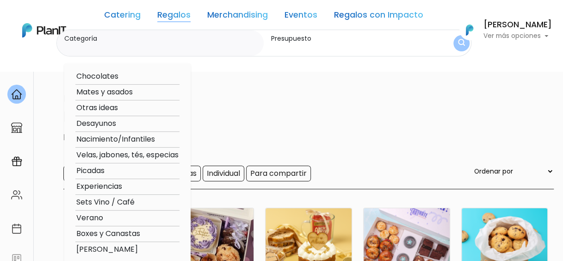
click at [219, 14] on link "Merchandising" at bounding box center [237, 16] width 61 height 11
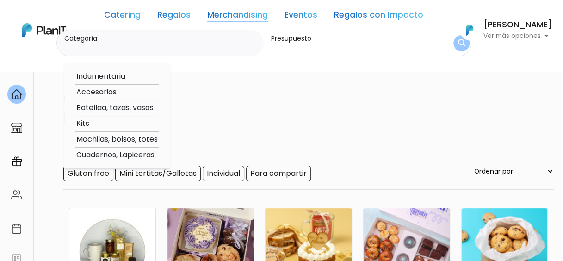
click at [295, 18] on link "Eventos" at bounding box center [300, 16] width 33 height 11
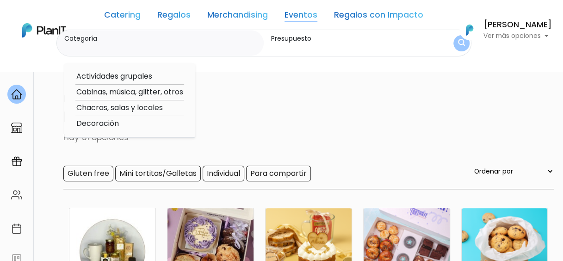
click at [354, 15] on link "Regalos con Impacto" at bounding box center [378, 16] width 89 height 11
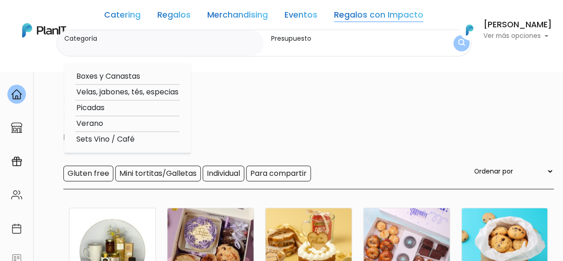
click at [129, 75] on option "Boxes y Canastas" at bounding box center [127, 77] width 104 height 12
type input "Boxes y Canastas"
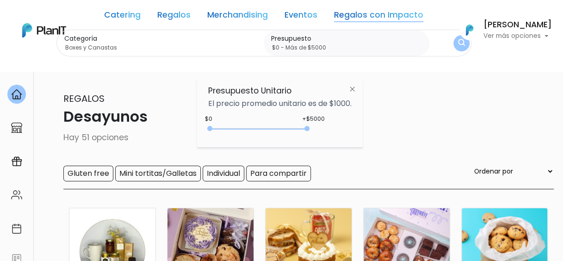
type input "$0 - Más de $5000"
drag, startPoint x: 296, startPoint y: 129, endPoint x: 338, endPoint y: 127, distance: 42.2
click at [338, 127] on div "+$5000 $0 0 : 5000 0 5000 0,5000" at bounding box center [279, 130] width 143 height 18
click at [456, 43] on img "submit" at bounding box center [461, 43] width 10 height 12
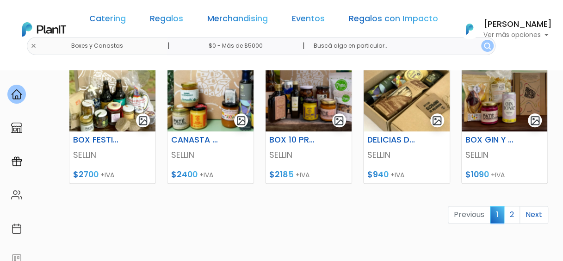
scroll to position [472, 0]
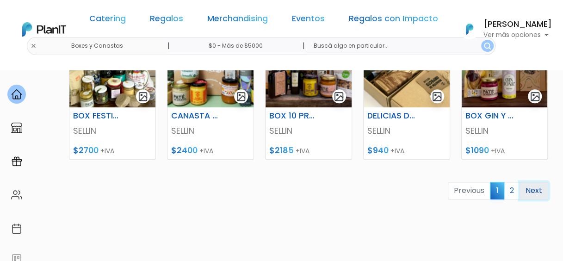
click at [520, 189] on link "Next" at bounding box center [533, 191] width 29 height 18
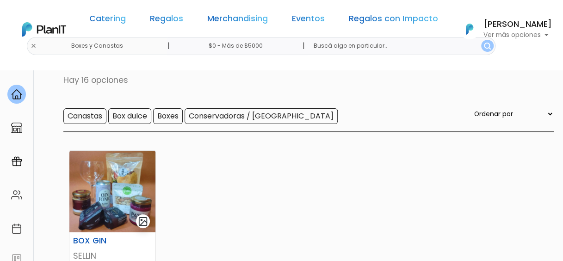
scroll to position [56, 0]
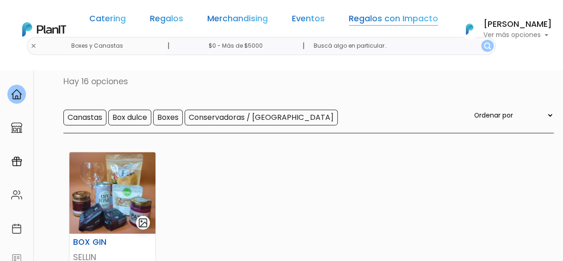
click at [349, 21] on link "Regalos con Impacto" at bounding box center [393, 20] width 89 height 11
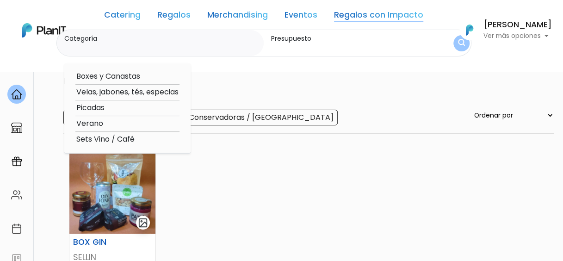
click at [157, 92] on option "Velas, jabones, tés, especias" at bounding box center [127, 92] width 104 height 12
type input "Velas, jabones, tés, especias"
type input "$0 - $1000"
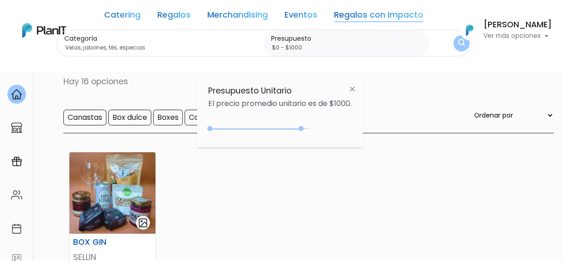
click at [303, 129] on div "0 : 4700 0 4700" at bounding box center [260, 130] width 97 height 9
click at [457, 42] on img "submit" at bounding box center [460, 43] width 7 height 9
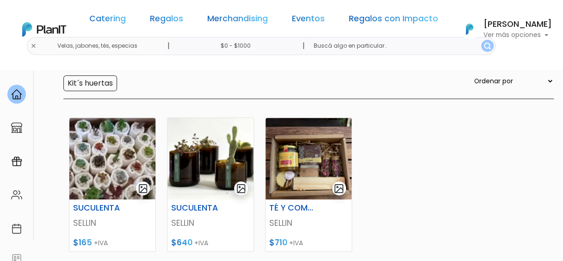
scroll to position [91, 0]
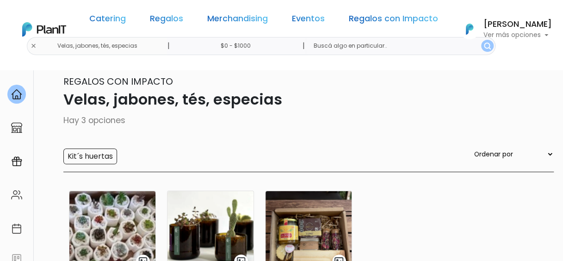
drag, startPoint x: 566, startPoint y: 80, endPoint x: 171, endPoint y: 27, distance: 399.3
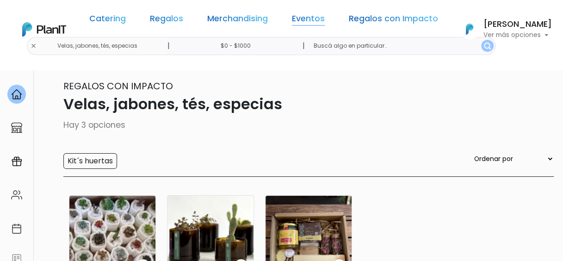
click at [300, 21] on link "Eventos" at bounding box center [308, 20] width 33 height 11
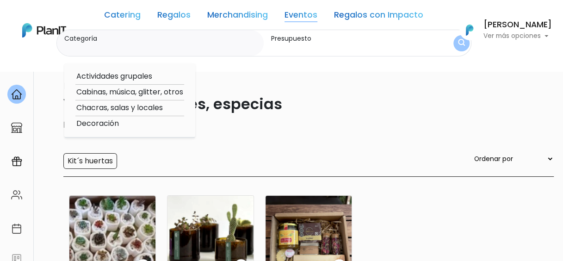
click at [141, 106] on option "Chacras, salas y locales" at bounding box center [129, 108] width 109 height 12
type input "Chacras, salas y locales"
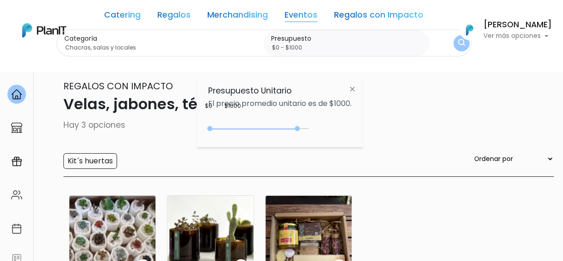
click at [299, 128] on div "0 : 4500 0 4500" at bounding box center [260, 130] width 97 height 9
click at [299, 128] on div at bounding box center [296, 128] width 5 height 5
type input "$0 - Más de $5000"
drag, startPoint x: 299, startPoint y: 128, endPoint x: 334, endPoint y: 123, distance: 35.6
click at [334, 123] on div "$1000 $0 0 : 4500 0 4500 0,5000" at bounding box center [279, 130] width 143 height 18
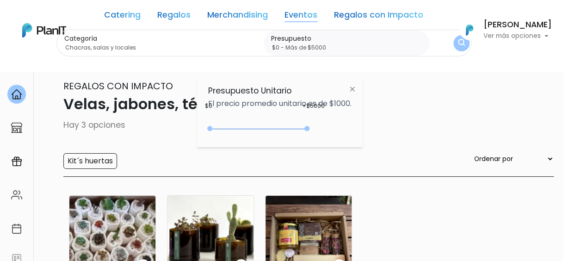
click at [457, 45] on img "submit" at bounding box center [461, 43] width 8 height 11
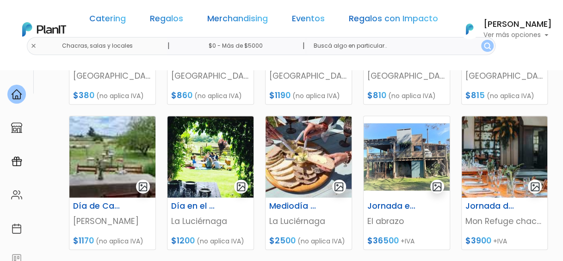
scroll to position [251, 0]
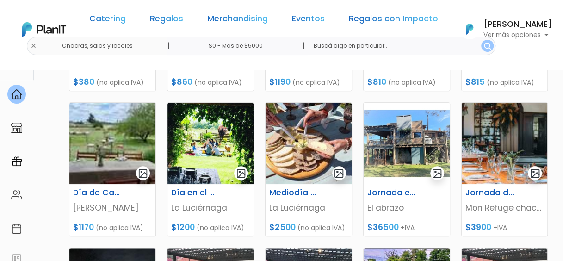
click at [561, 123] on section "16 resultados Eventos Chacras, salas y locales Hay 16 opciones Locales: pubs, […" at bounding box center [281, 150] width 563 height 662
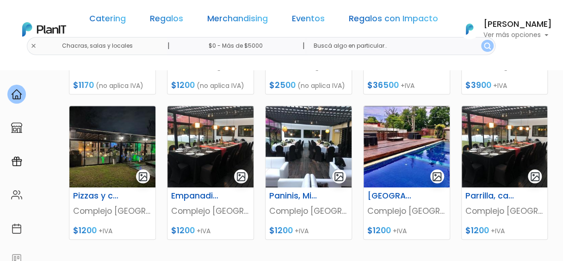
scroll to position [454, 0]
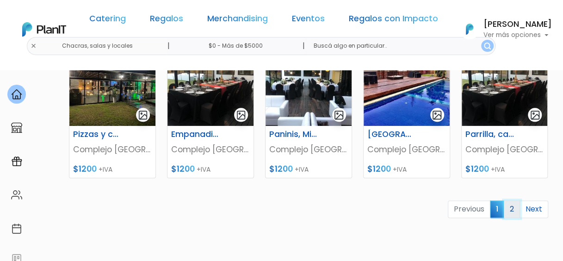
click at [510, 211] on link "2" at bounding box center [511, 209] width 16 height 18
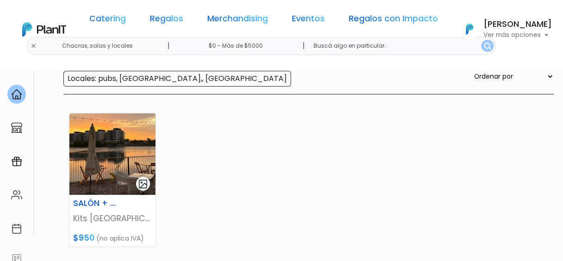
scroll to position [96, 0]
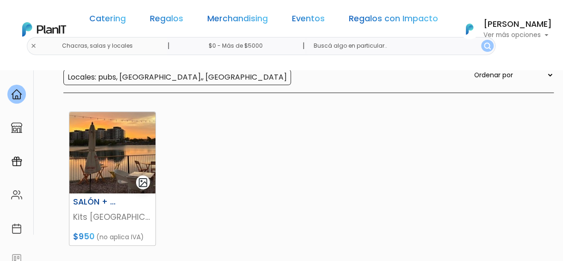
click at [104, 198] on h6 "SALÓN + MERIENDA" at bounding box center [97, 202] width 60 height 10
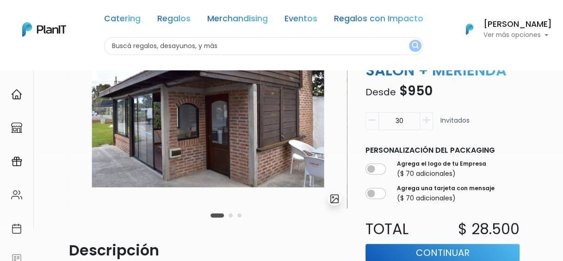
scroll to position [88, 0]
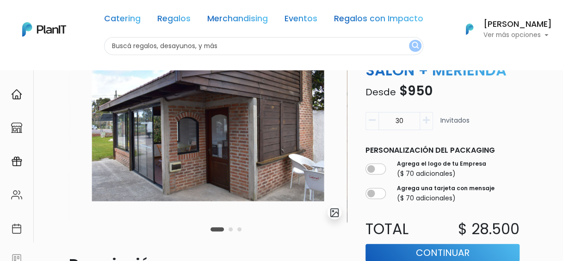
click at [231, 228] on button "Carousel Page 2" at bounding box center [230, 229] width 4 height 4
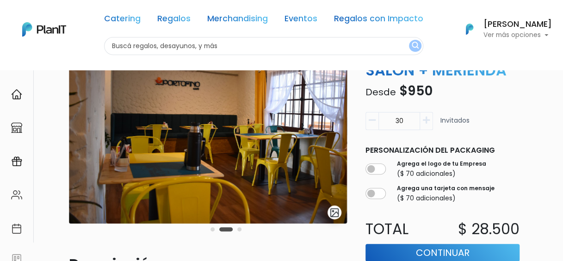
click at [238, 228] on button "Carousel Page 3" at bounding box center [239, 229] width 4 height 4
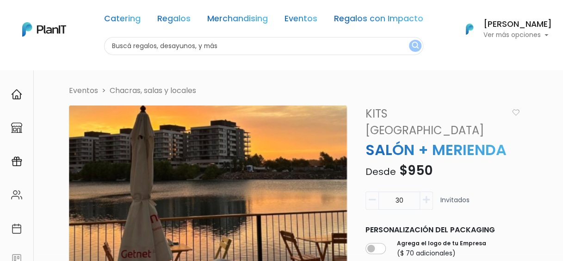
scroll to position [7, 0]
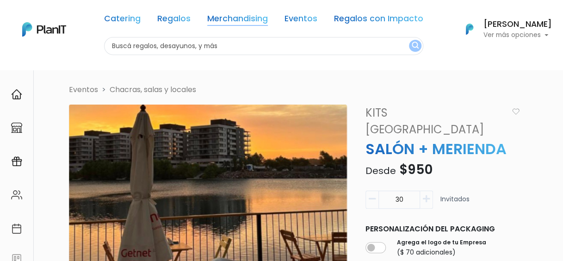
click at [224, 19] on link "Merchandising" at bounding box center [237, 20] width 61 height 11
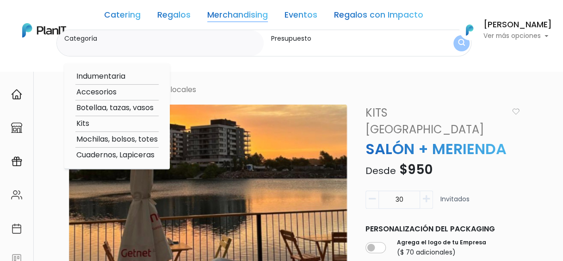
click at [246, 20] on link "Merchandising" at bounding box center [237, 16] width 61 height 11
click at [120, 139] on option "Mochilas, bolsos, totes" at bounding box center [116, 140] width 83 height 12
type input "Mochilas, bolsos, totes"
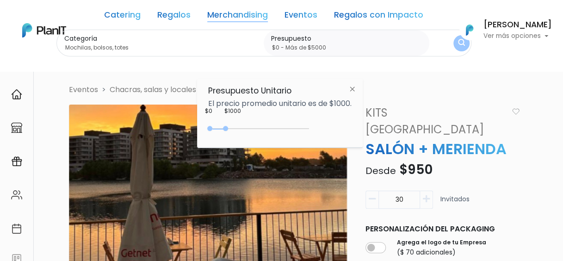
type input "$0 - Más de $5000"
drag, startPoint x: 227, startPoint y: 128, endPoint x: 363, endPoint y: 128, distance: 135.9
click at [362, 128] on div "Presupuesto Unitario El precio promedio unitario es de $1000. $1000 $0 0 : 800 …" at bounding box center [280, 113] width 166 height 69
click at [458, 46] on img "submit" at bounding box center [461, 43] width 7 height 9
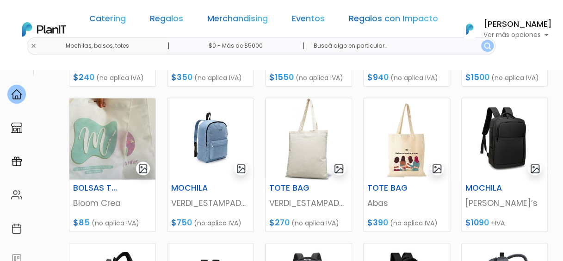
scroll to position [256, 0]
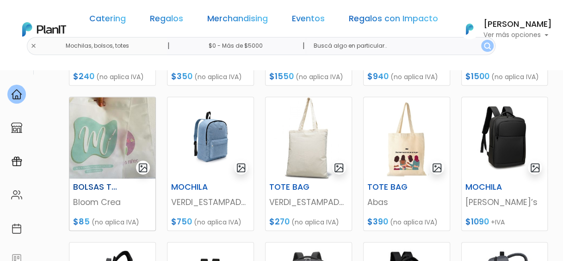
click at [89, 149] on img at bounding box center [112, 137] width 86 height 81
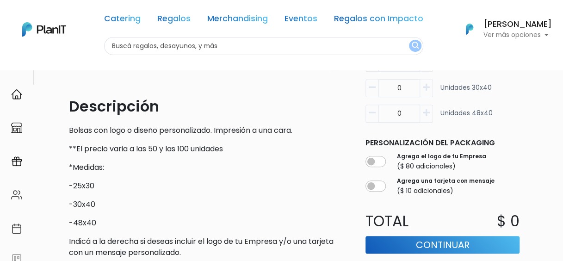
scroll to position [245, 0]
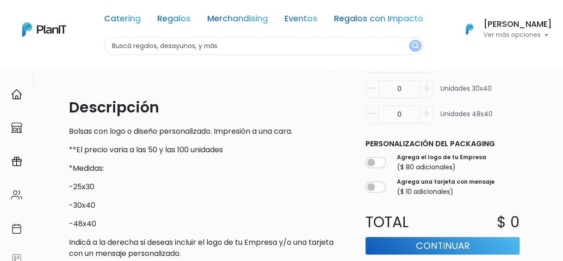
click at [561, 155] on div "Volver [GEOGRAPHIC_DATA] [GEOGRAPHIC_DATA], bolsos, totes slide 1 of 1 Descripc…" at bounding box center [281, 115] width 563 height 583
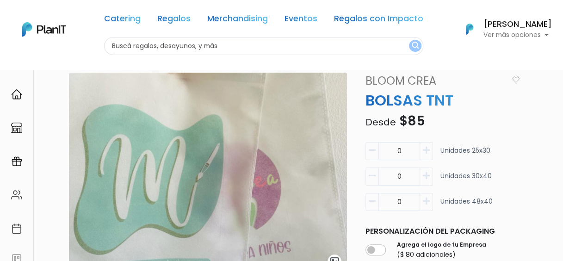
scroll to position [0, 0]
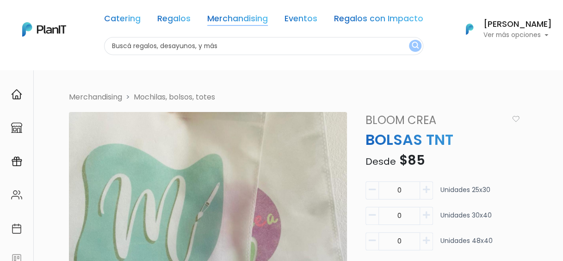
click at [216, 19] on link "Merchandising" at bounding box center [237, 20] width 61 height 11
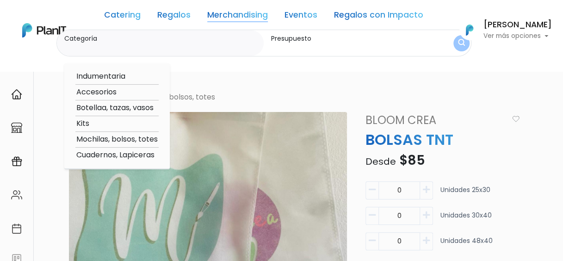
click at [164, 18] on link "Regalos" at bounding box center [173, 16] width 33 height 11
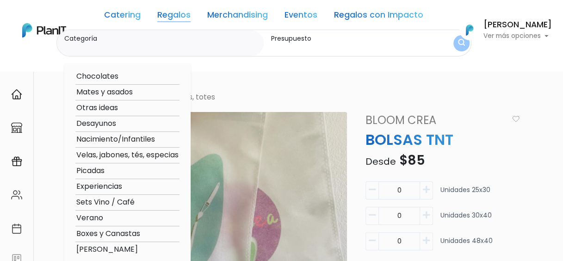
click at [110, 92] on option "Mates y asados" at bounding box center [127, 92] width 104 height 12
type input "Mates y asados"
type input "$0 - $1000"
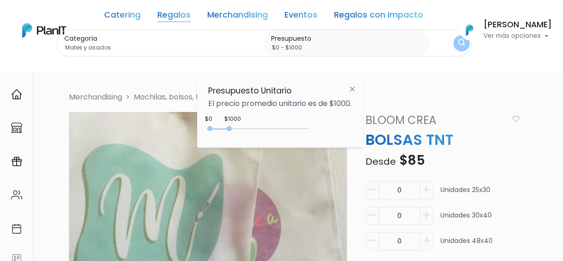
click at [304, 127] on div "0 : 1000 0 1000" at bounding box center [260, 130] width 97 height 9
click at [455, 40] on button "Lorena Debenedetti Ver más opciones" at bounding box center [503, 30] width 98 height 24
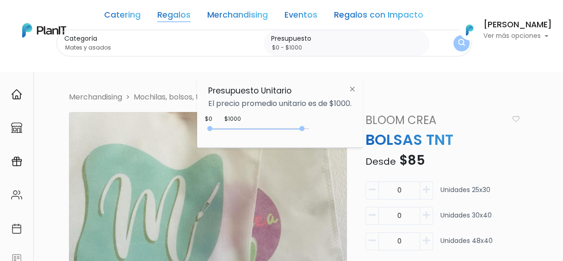
click at [456, 47] on img "submit" at bounding box center [461, 43] width 10 height 13
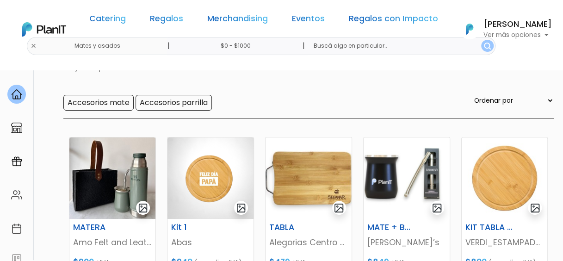
scroll to position [69, 0]
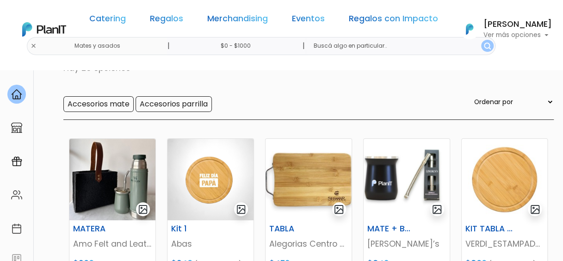
click at [531, 102] on select "Ordenar por Menor Precio Mayor Precio Reviews Últimos ingresos" at bounding box center [512, 102] width 81 height 10
select select "0"
click at [491, 97] on select "Ordenar por Menor Precio Mayor Precio Reviews Últimos ingresos" at bounding box center [512, 102] width 81 height 10
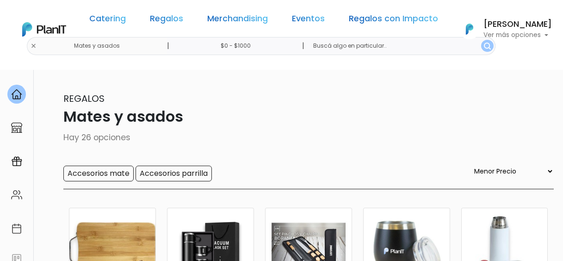
select select "0"
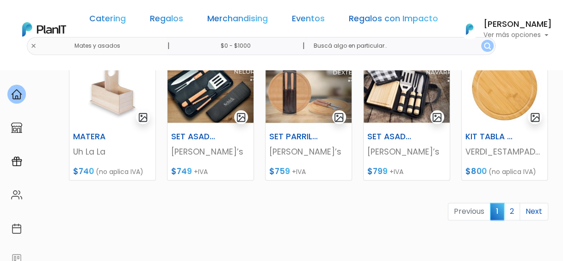
scroll to position [457, 0]
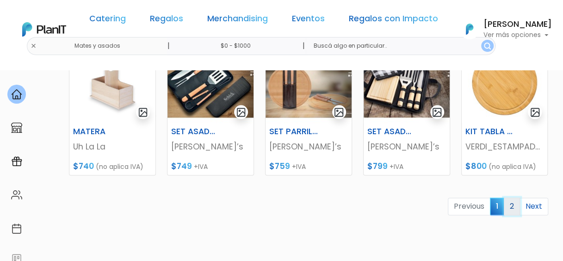
click at [512, 205] on link "2" at bounding box center [511, 206] width 16 height 18
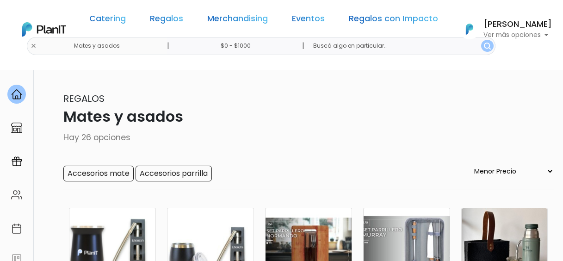
select select "0"
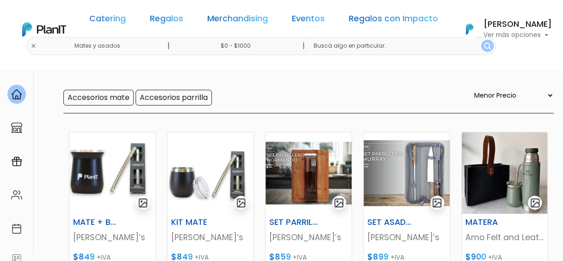
scroll to position [74, 0]
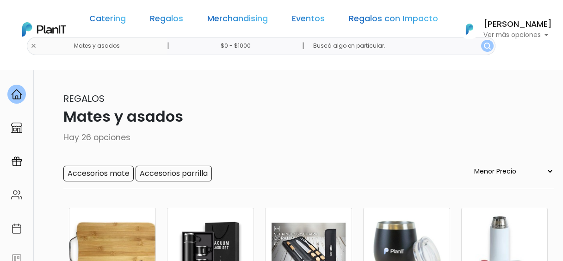
select select "0"
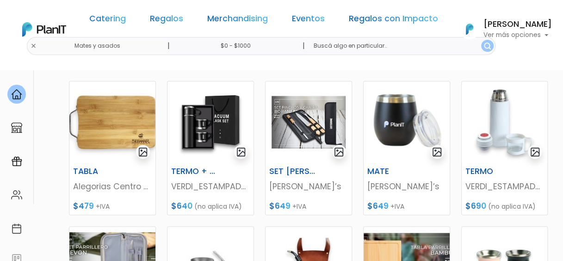
scroll to position [125, 0]
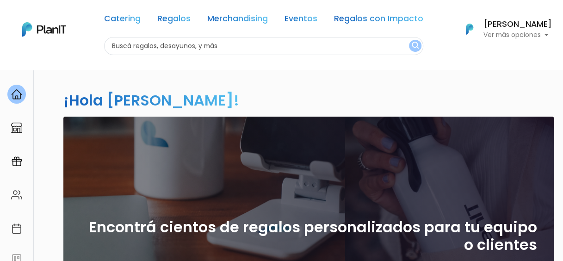
click at [216, 22] on link "Merchandising" at bounding box center [237, 20] width 61 height 11
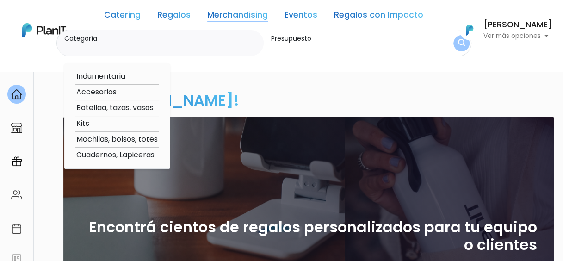
click at [121, 15] on link "Catering" at bounding box center [122, 16] width 37 height 11
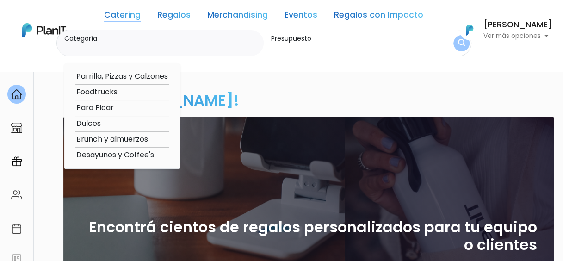
click at [157, 18] on link "Regalos" at bounding box center [173, 16] width 33 height 11
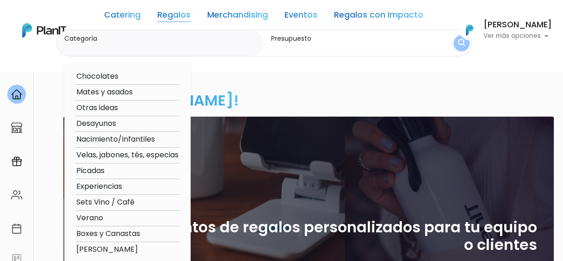
click at [118, 96] on option "Mates y asados" at bounding box center [127, 92] width 104 height 12
type input "Mates y asados"
type input "$0 - $1000"
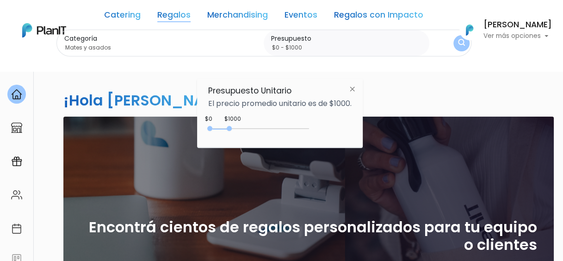
click at [288, 129] on div "0 : 1000 0 1000" at bounding box center [260, 130] width 97 height 9
click at [453, 44] on button "submit" at bounding box center [461, 43] width 17 height 17
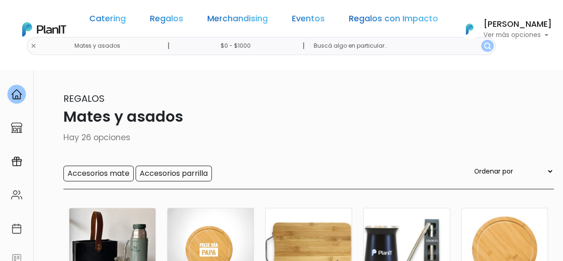
click at [520, 168] on select "Ordenar por Menor Precio Mayor Precio Reviews Últimos ingresos" at bounding box center [512, 171] width 81 height 10
select select "0"
click at [491, 166] on select "Ordenar por Menor Precio Mayor Precio Reviews Últimos ingresos" at bounding box center [512, 171] width 81 height 10
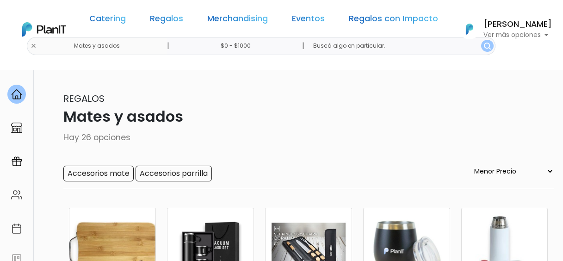
select select "0"
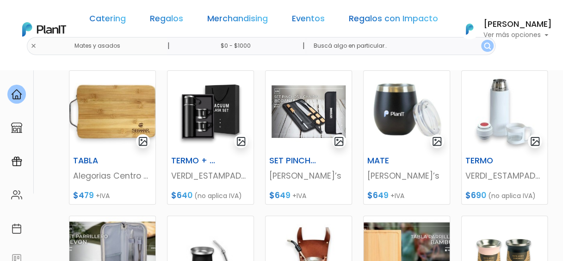
scroll to position [140, 0]
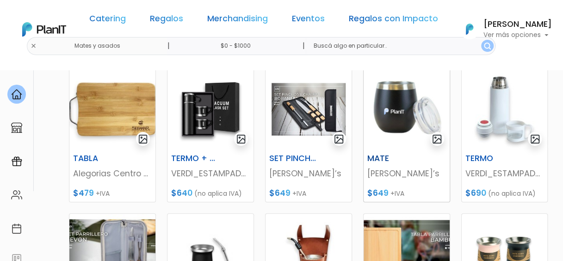
click at [399, 115] on img at bounding box center [406, 108] width 86 height 81
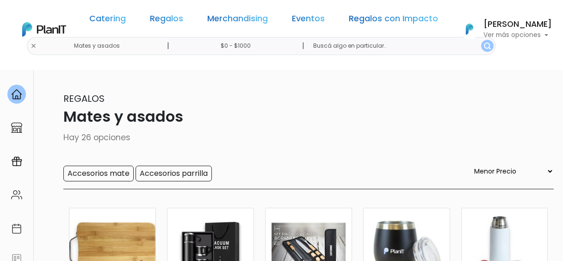
select select "0"
